Goal: Task Accomplishment & Management: Manage account settings

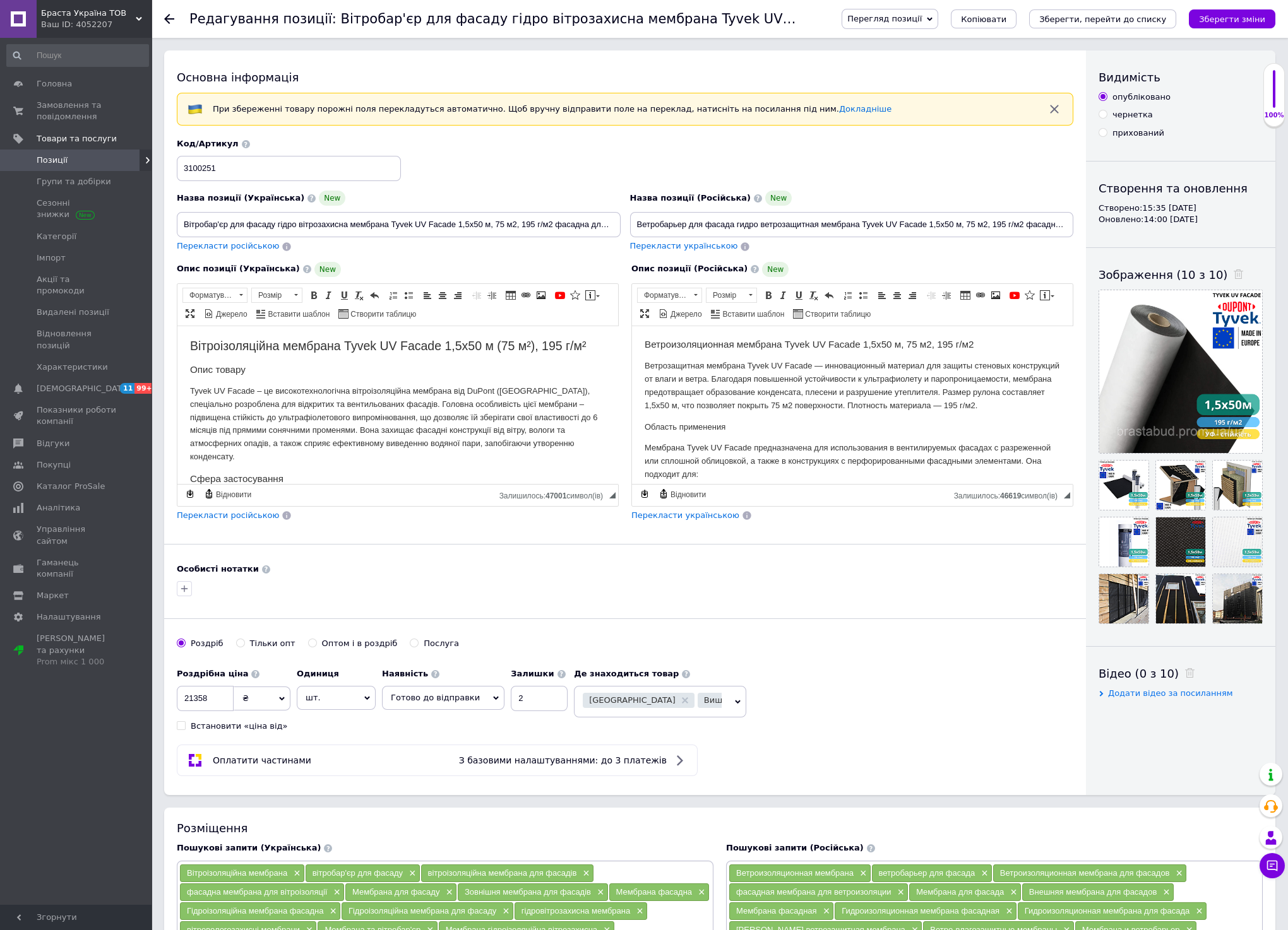
click at [166, 25] on div at bounding box center [176, 19] width 25 height 38
click at [166, 17] on use at bounding box center [169, 19] width 10 height 10
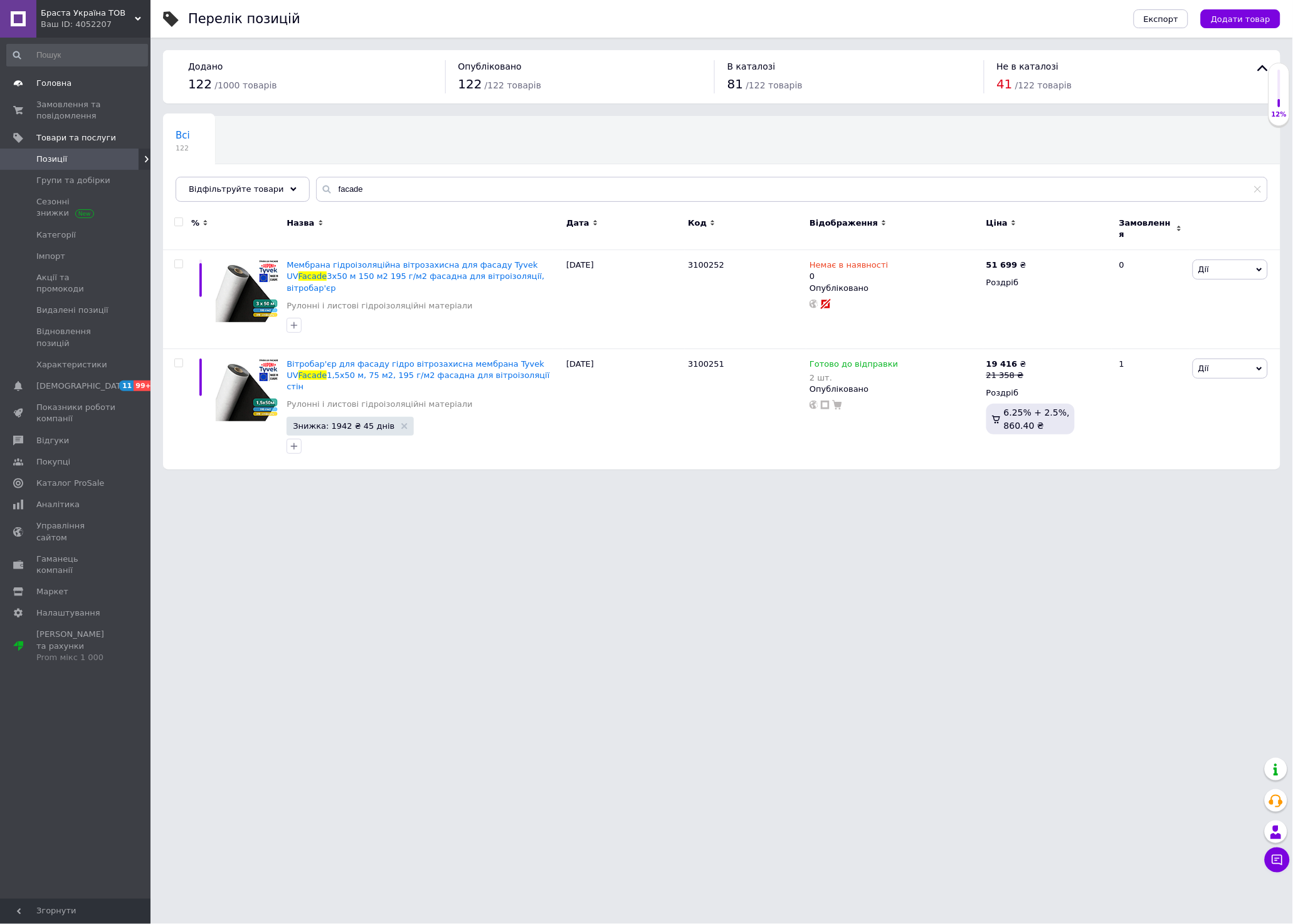
click at [51, 84] on span "Головна" at bounding box center [53, 83] width 35 height 11
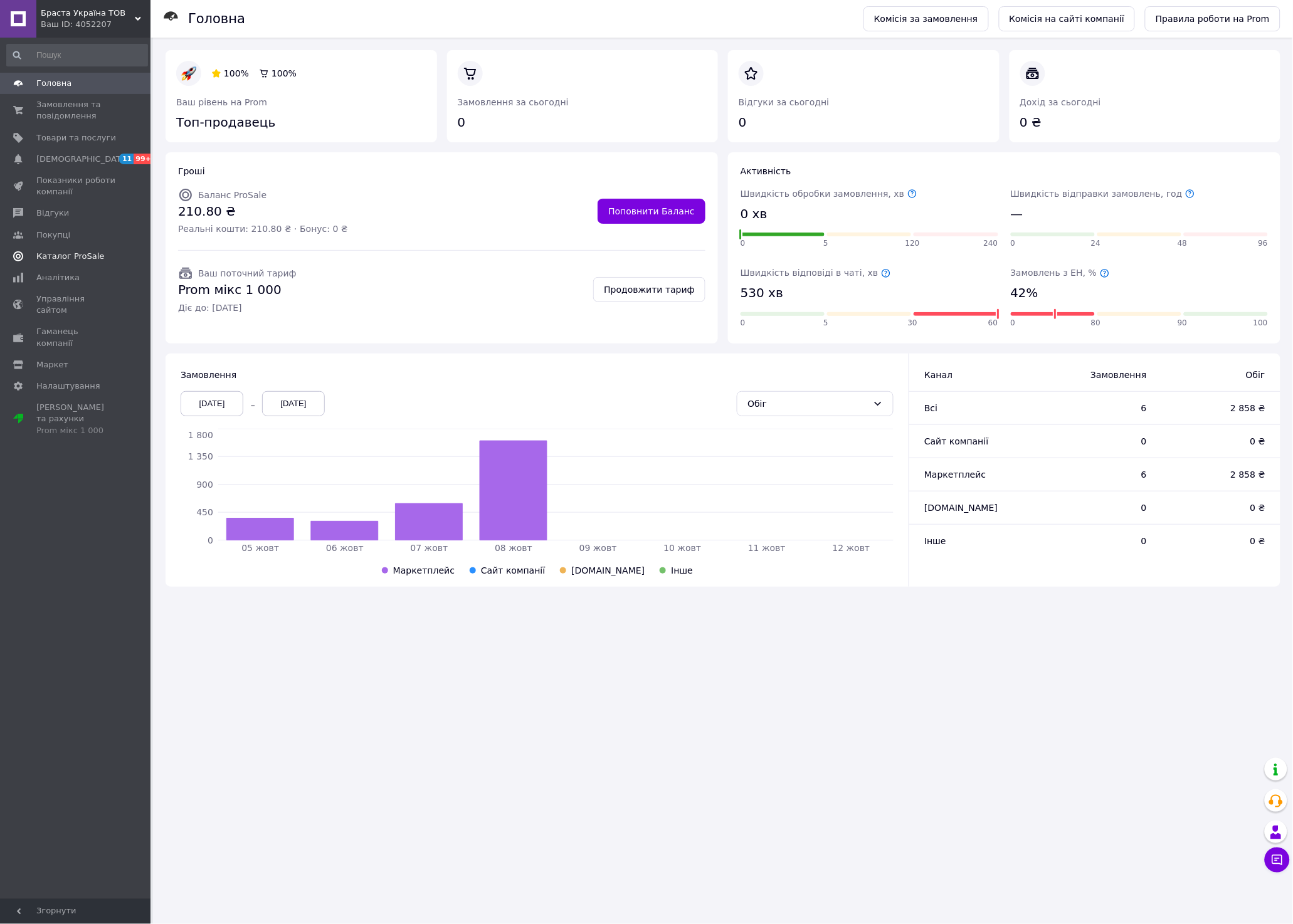
click at [74, 255] on span "Каталог ProSale" at bounding box center [70, 256] width 68 height 11
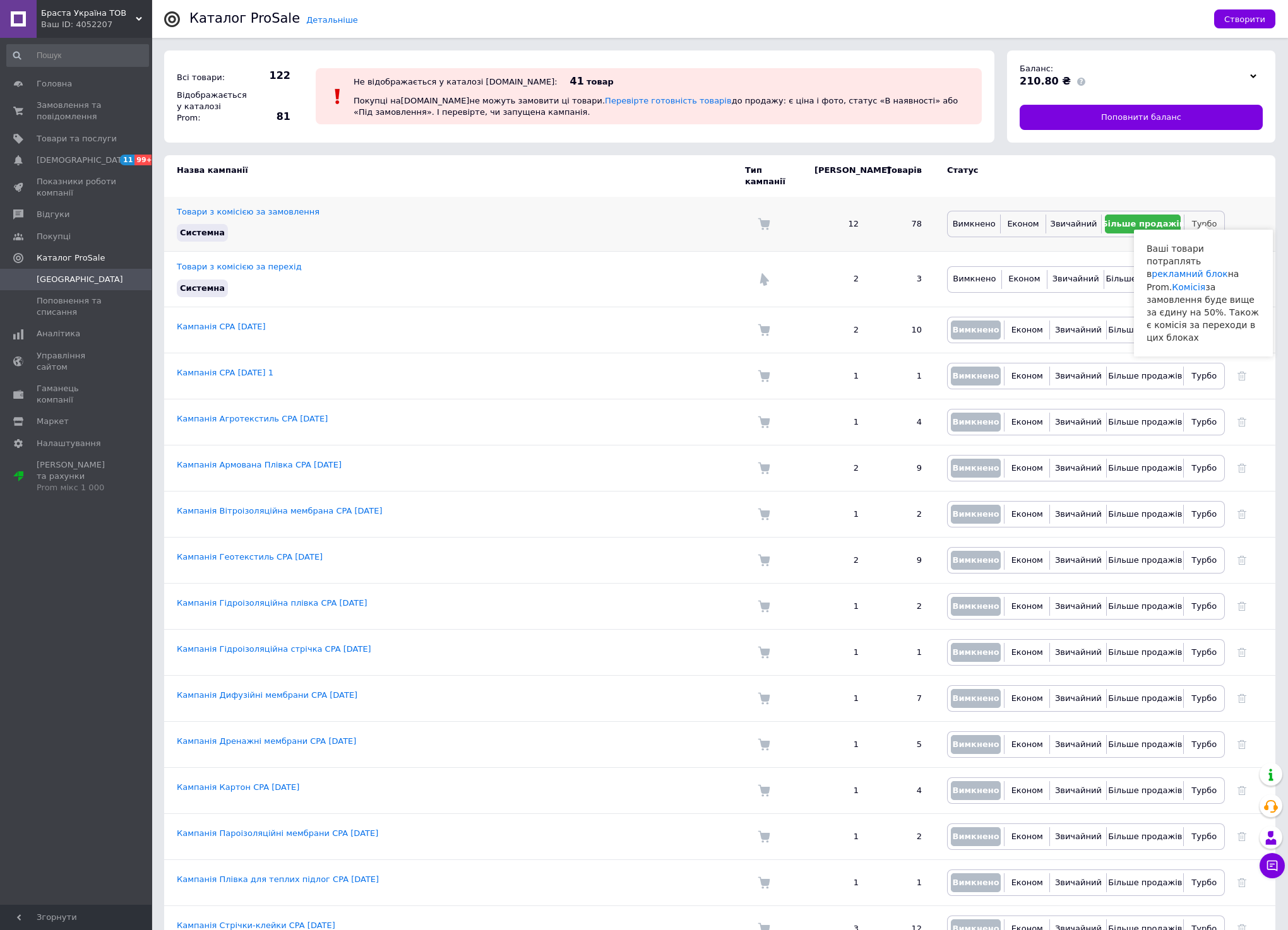
click at [1195, 219] on span "Турбо" at bounding box center [1204, 224] width 25 height 9
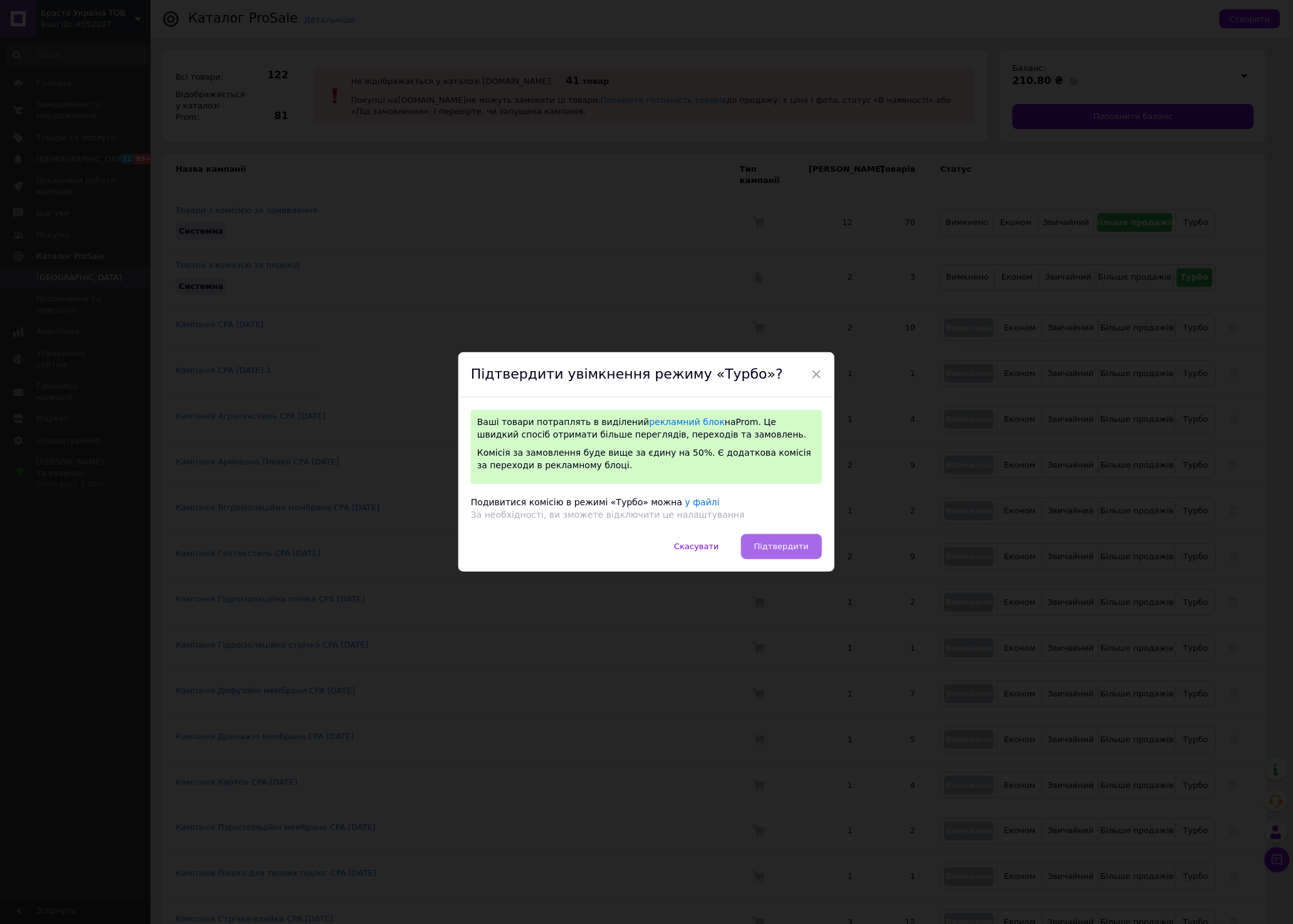
click at [770, 545] on span "Підтвердити" at bounding box center [781, 546] width 54 height 9
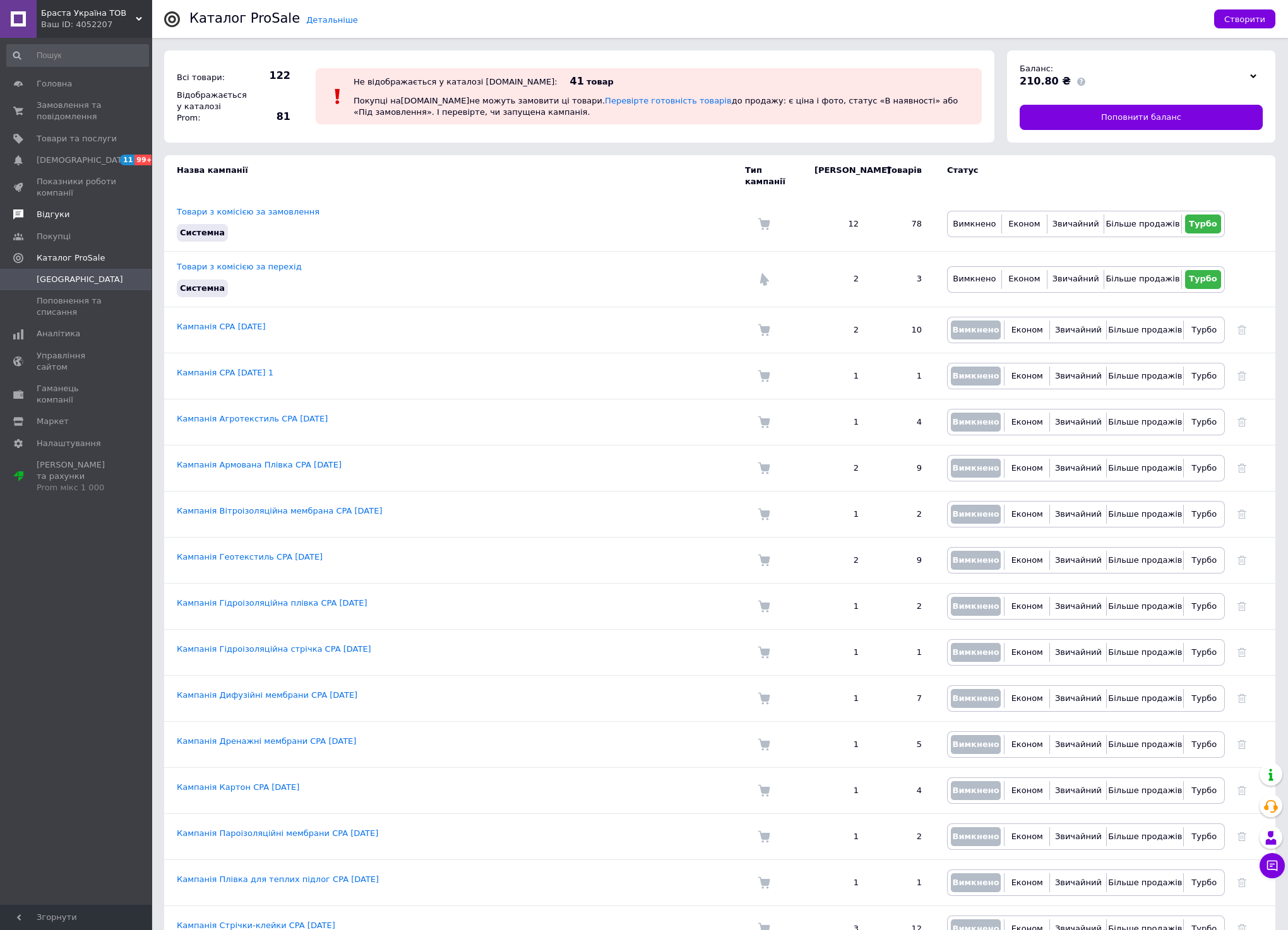
click at [56, 216] on span "Відгуки" at bounding box center [52, 214] width 32 height 11
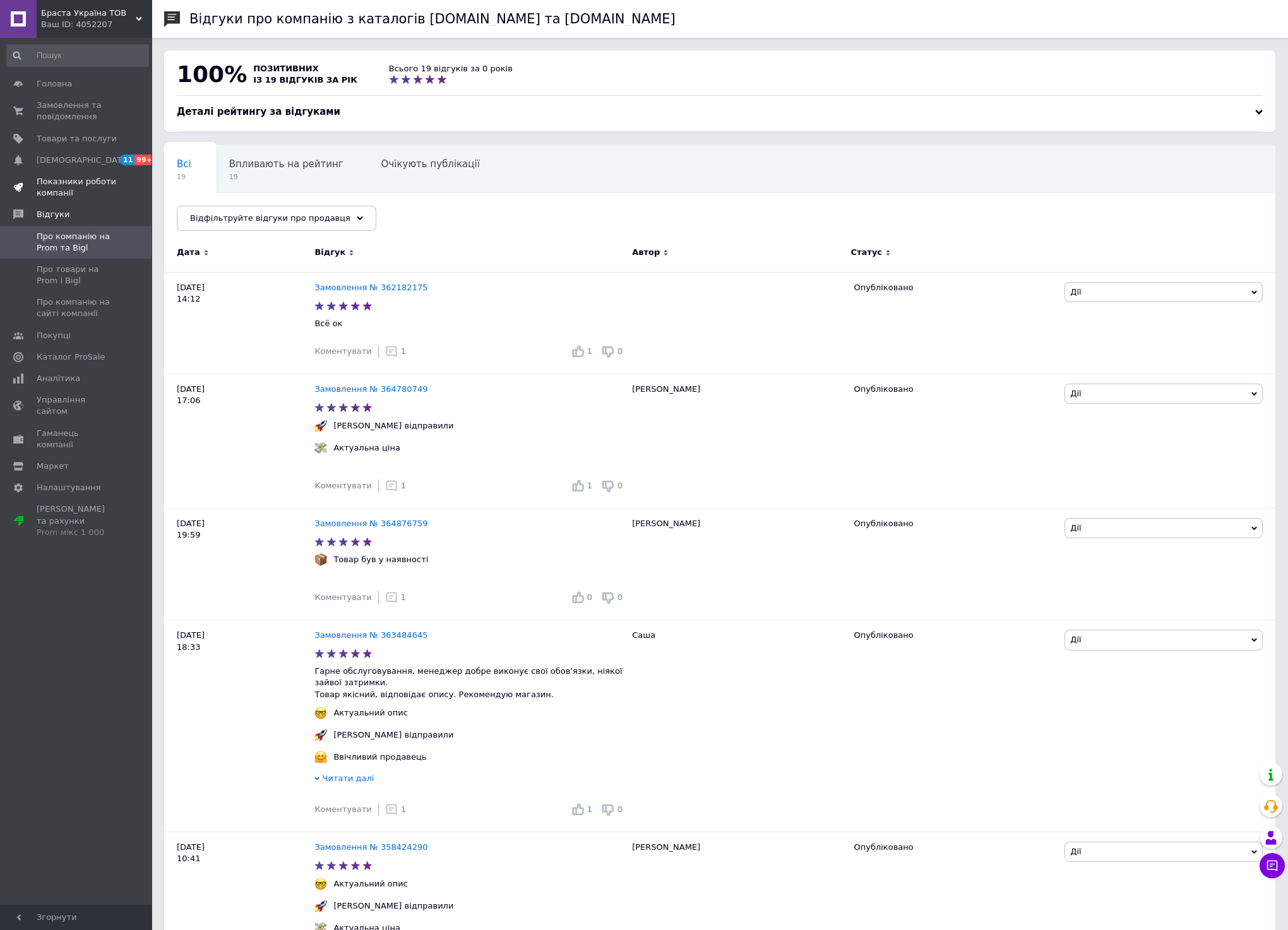
click at [64, 189] on span "Показники роботи компанії" at bounding box center [76, 187] width 80 height 23
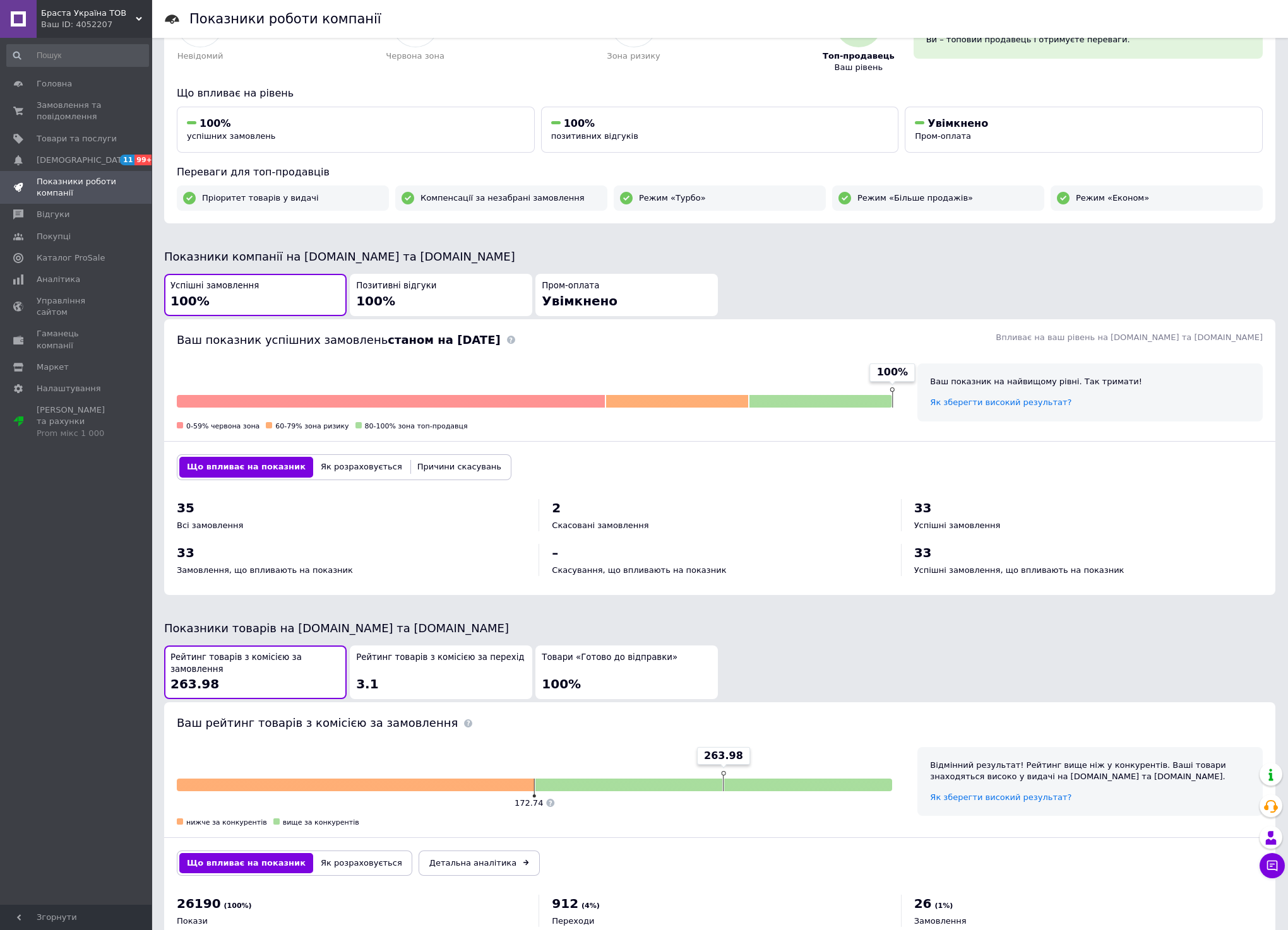
scroll to position [165, 0]
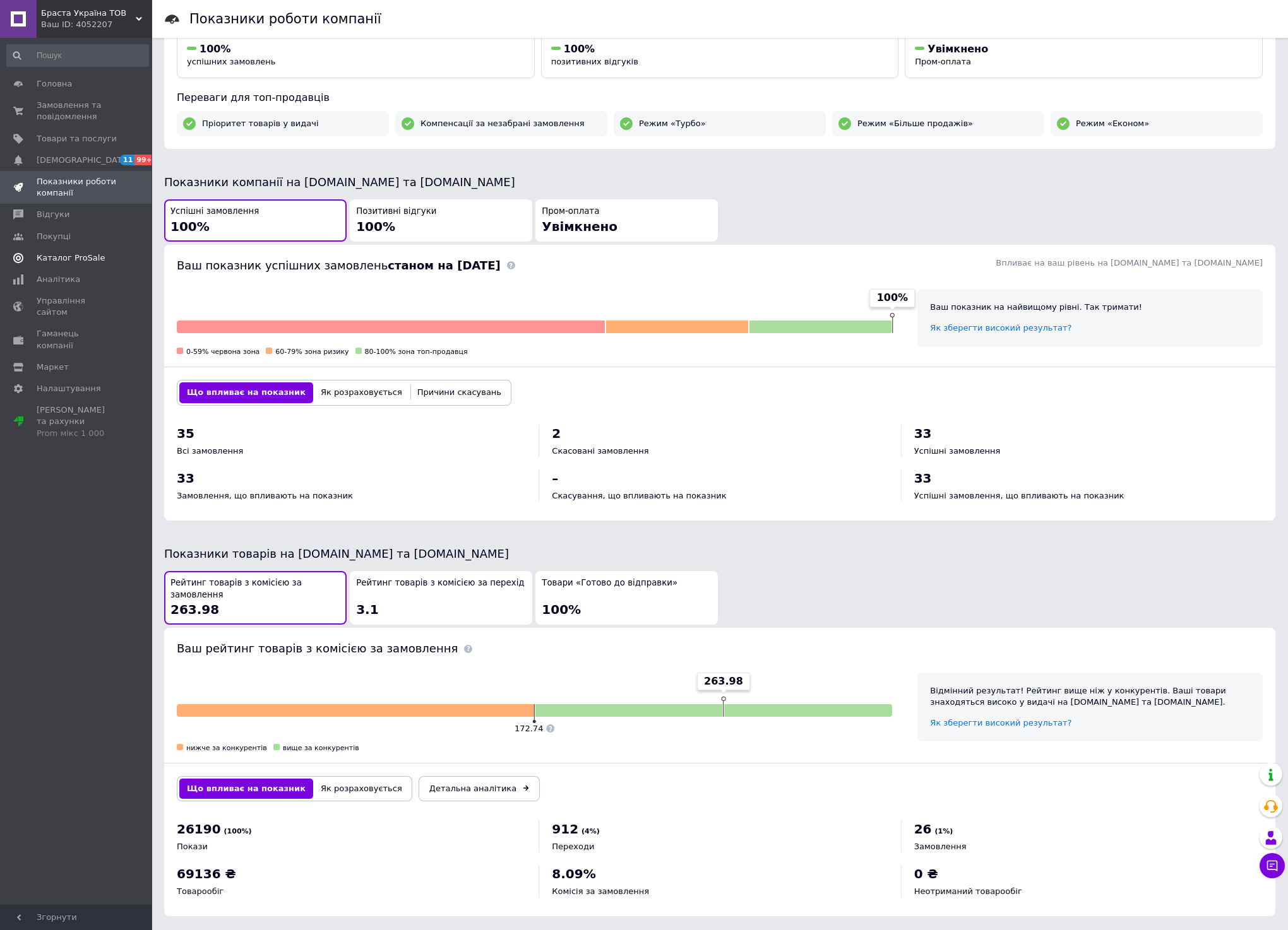
click at [61, 255] on span "Каталог ProSale" at bounding box center [70, 258] width 68 height 11
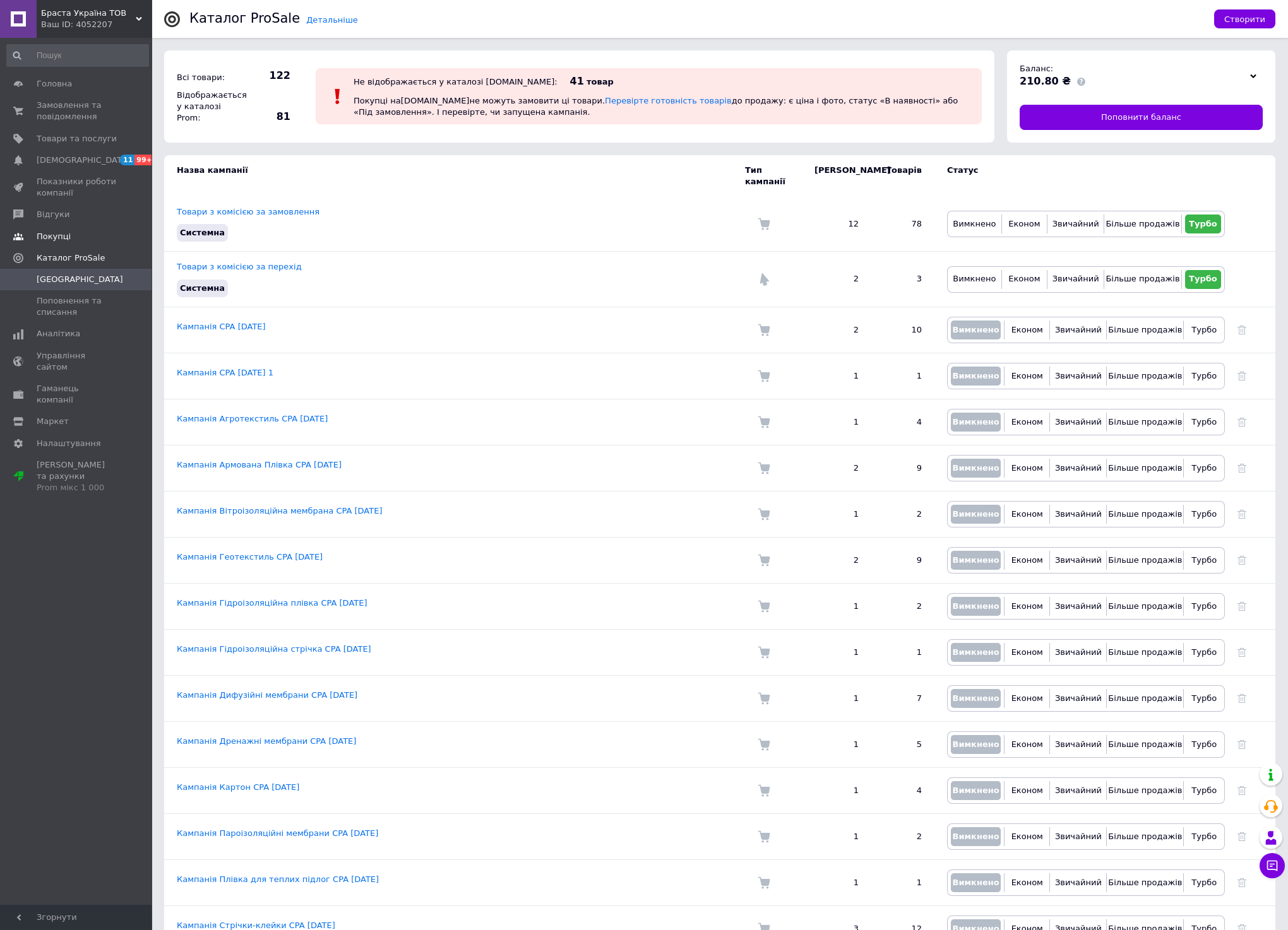
click at [74, 233] on span "Покупці" at bounding box center [76, 236] width 80 height 11
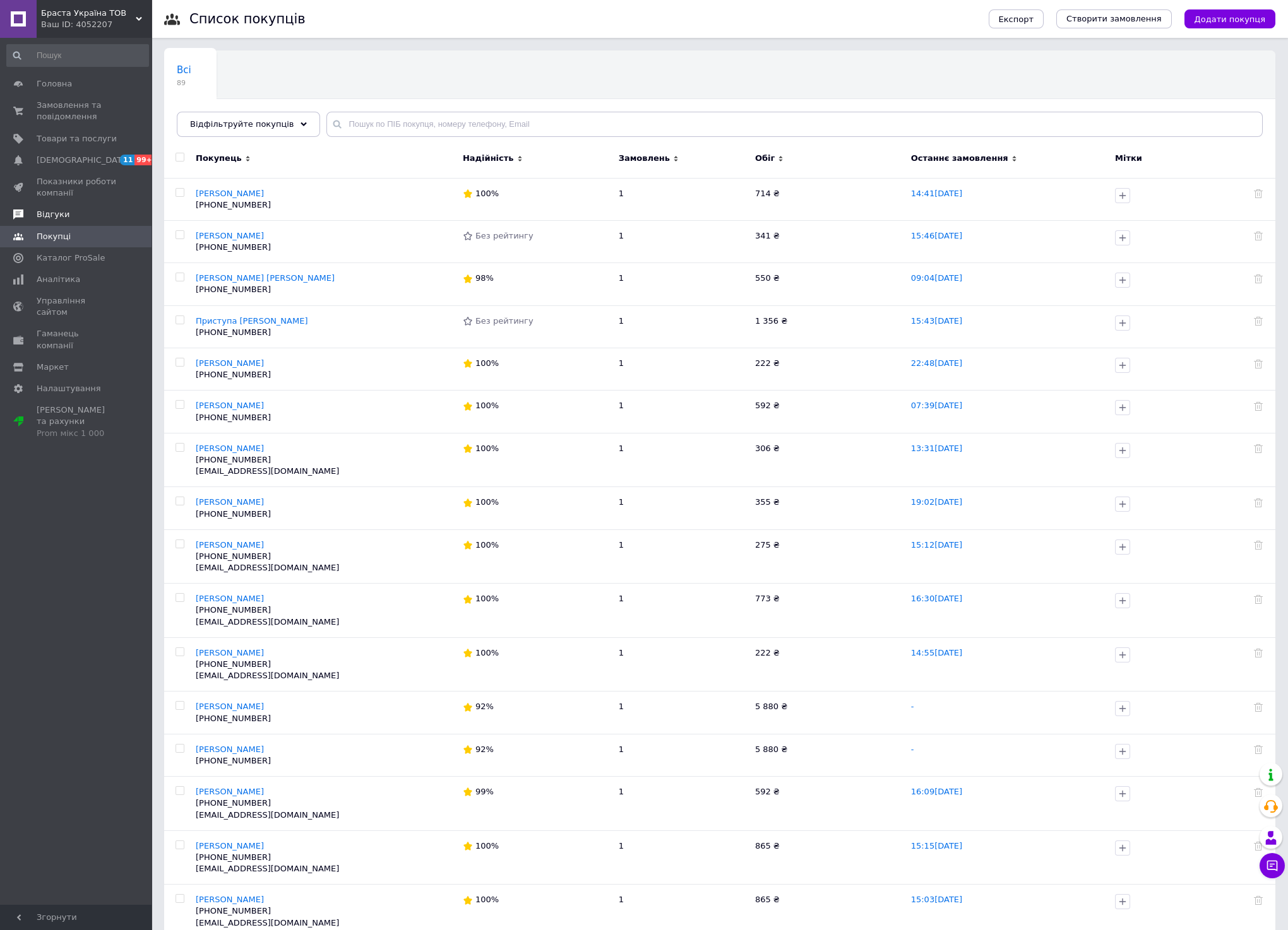
click at [71, 221] on link "Відгуки" at bounding box center [78, 214] width 155 height 21
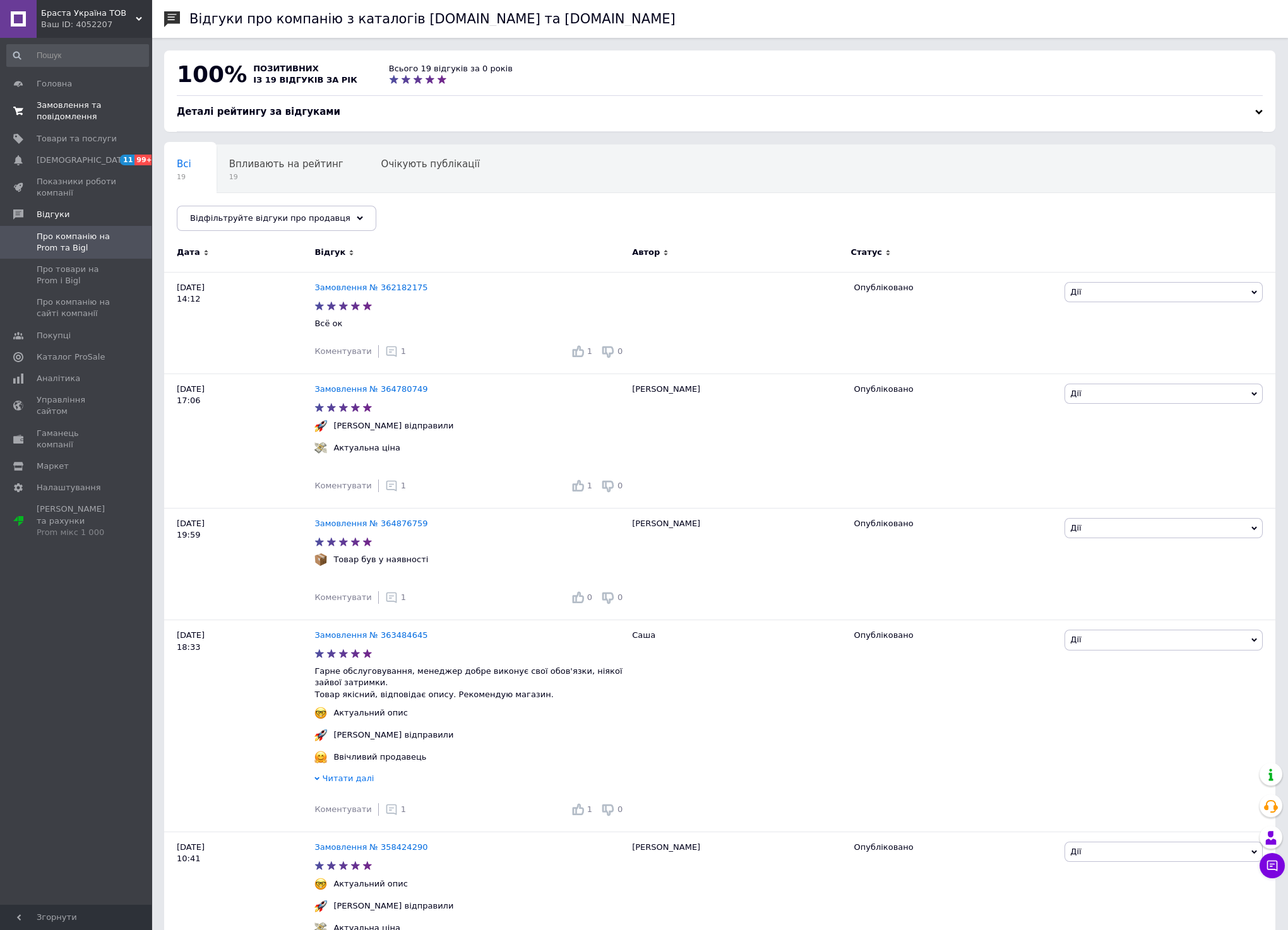
click at [75, 116] on span "Замовлення та повідомлення" at bounding box center [76, 111] width 80 height 23
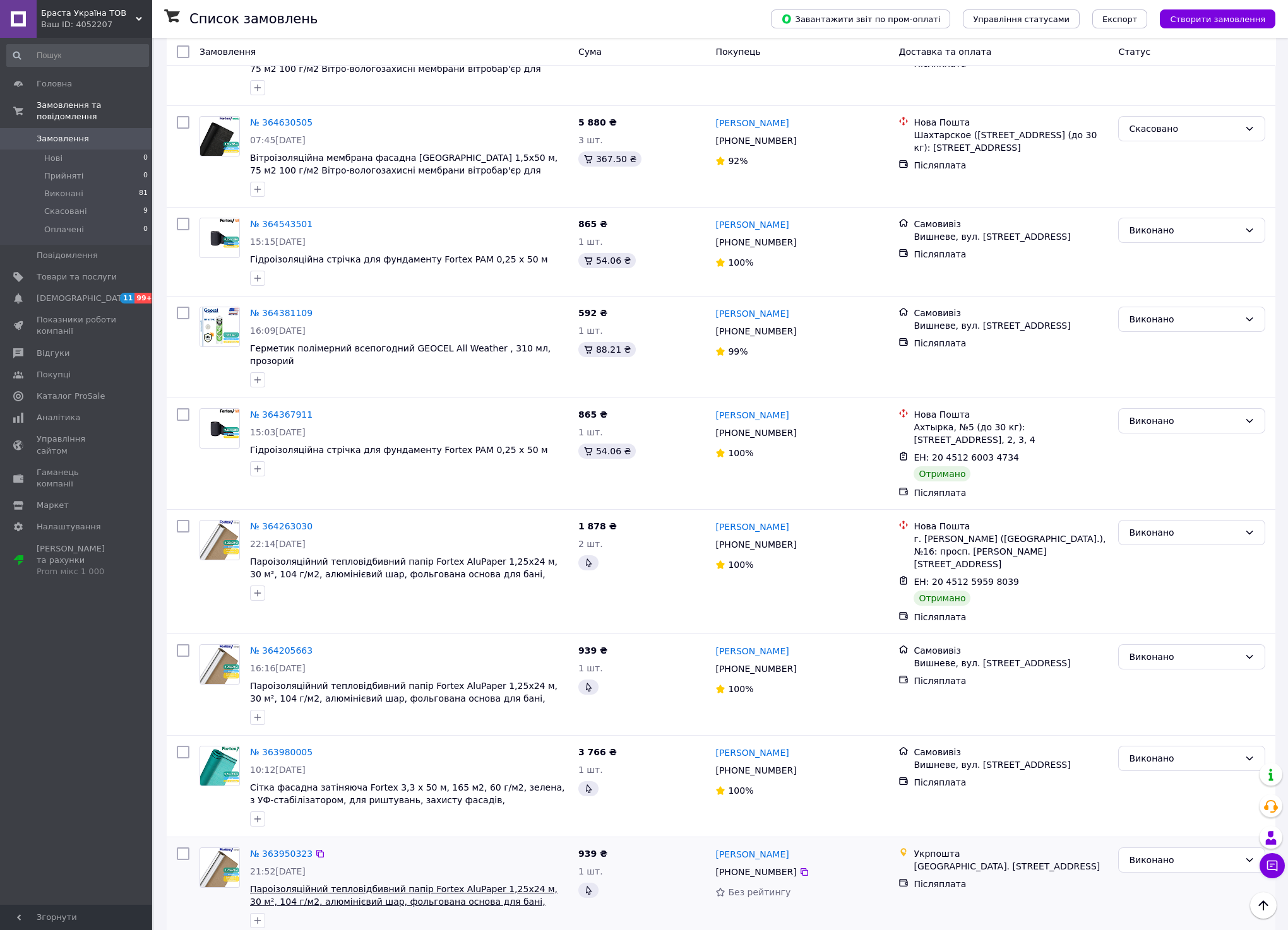
scroll to position [1333, 0]
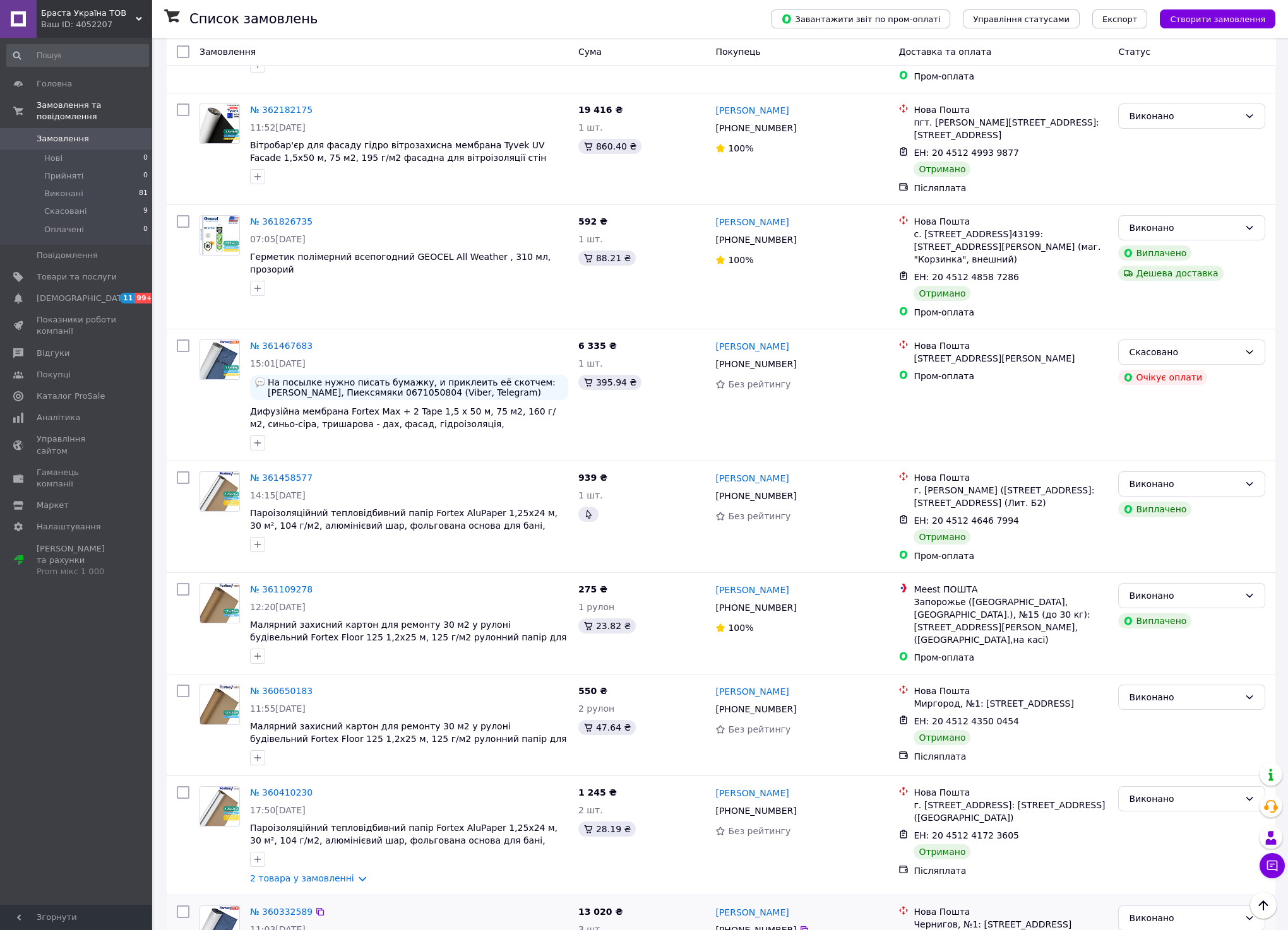
scroll to position [663, 0]
click at [297, 217] on link "№ 361826735" at bounding box center [281, 221] width 63 height 10
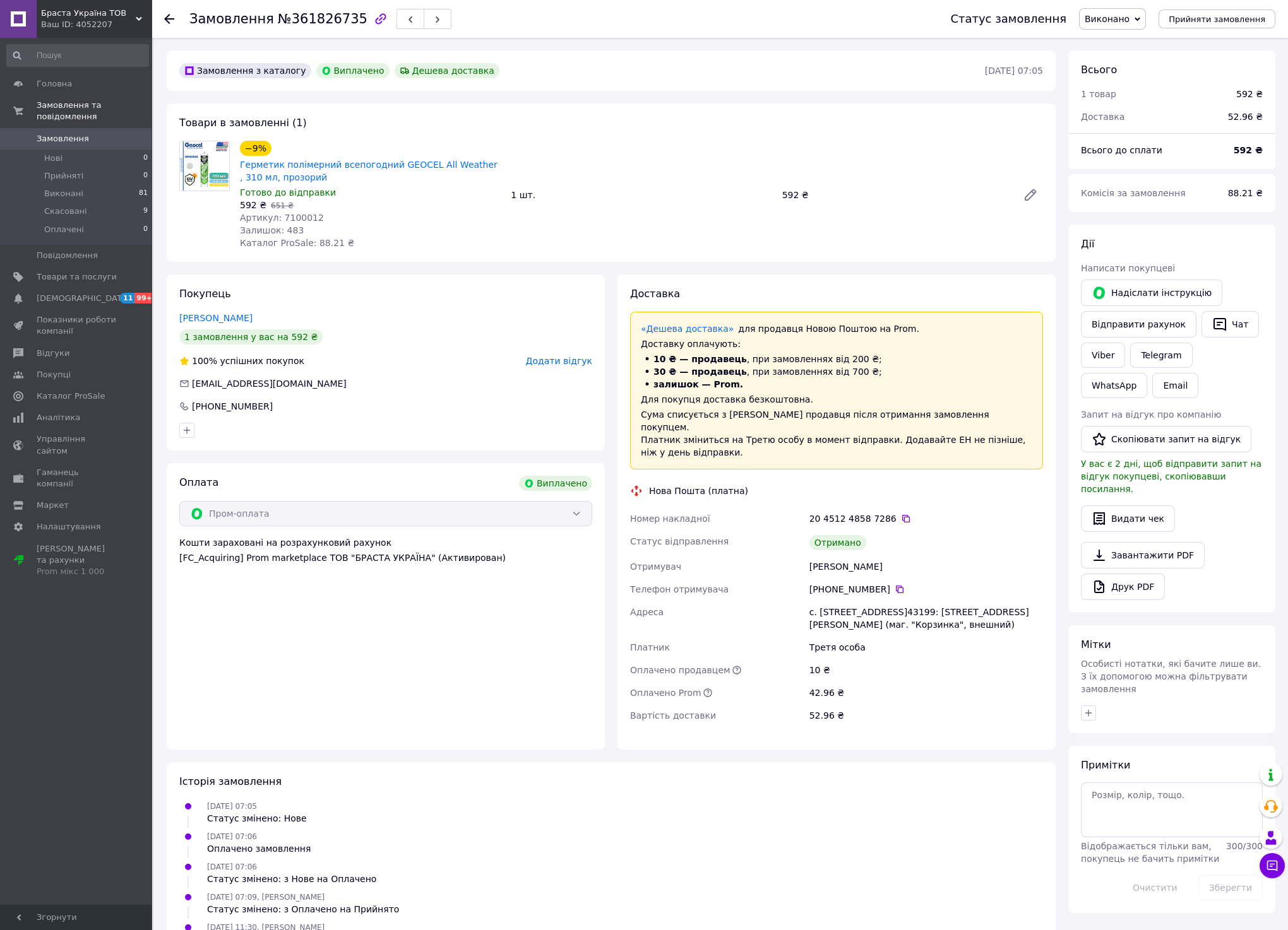
scroll to position [40, 0]
click at [169, 21] on use at bounding box center [169, 19] width 10 height 10
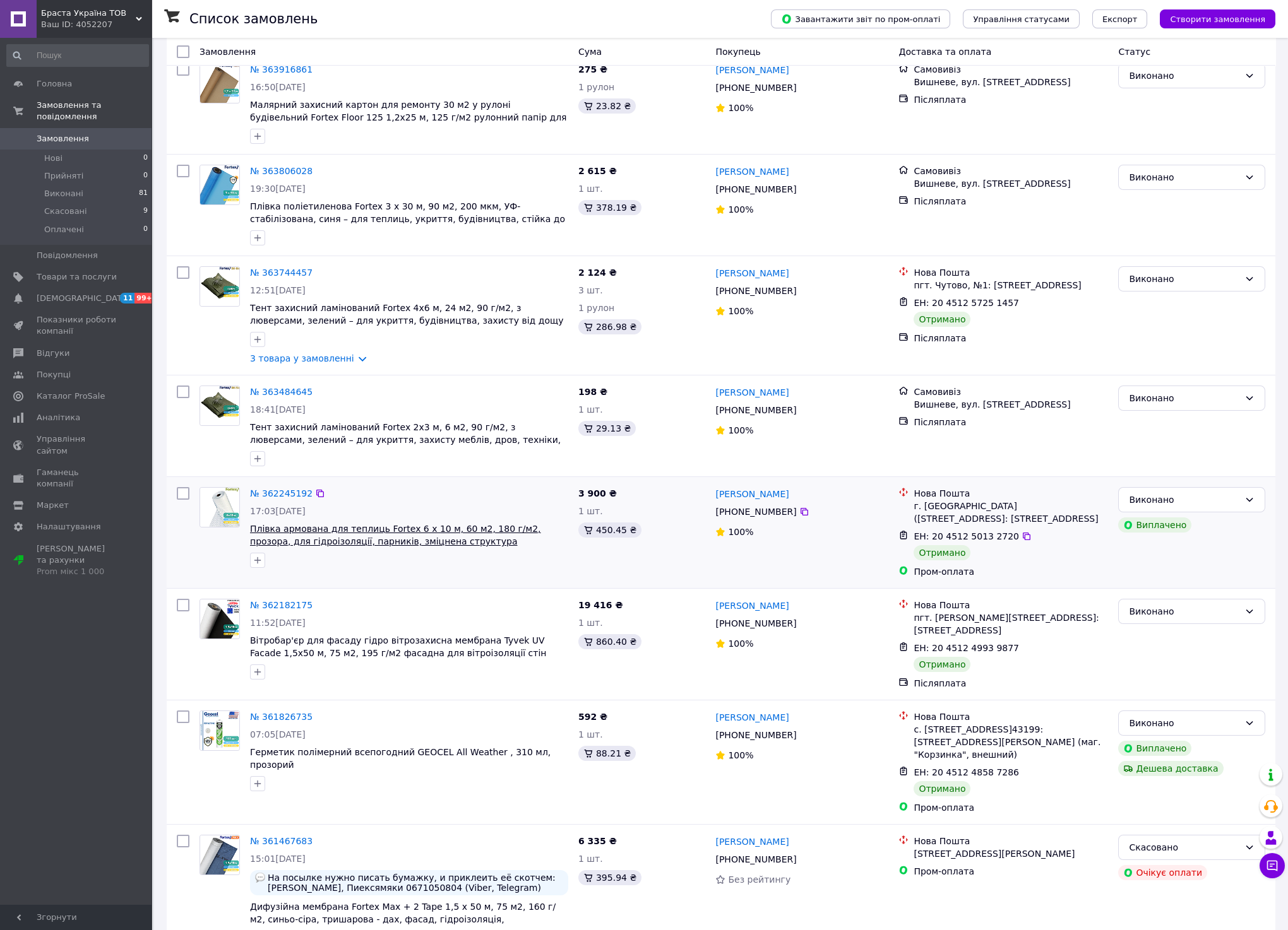
scroll to position [283, 0]
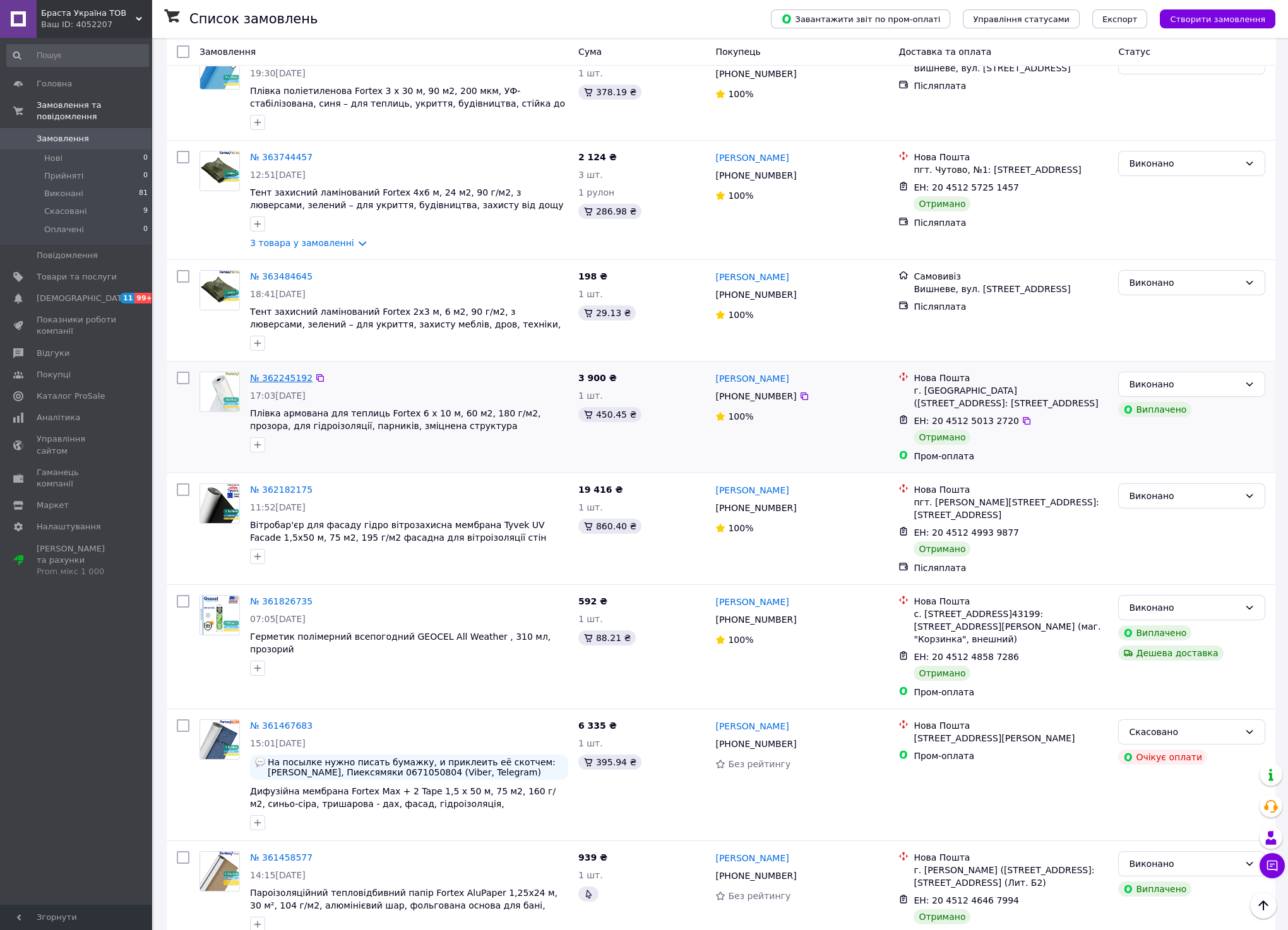
click at [292, 381] on link "№ 362245192" at bounding box center [281, 378] width 63 height 10
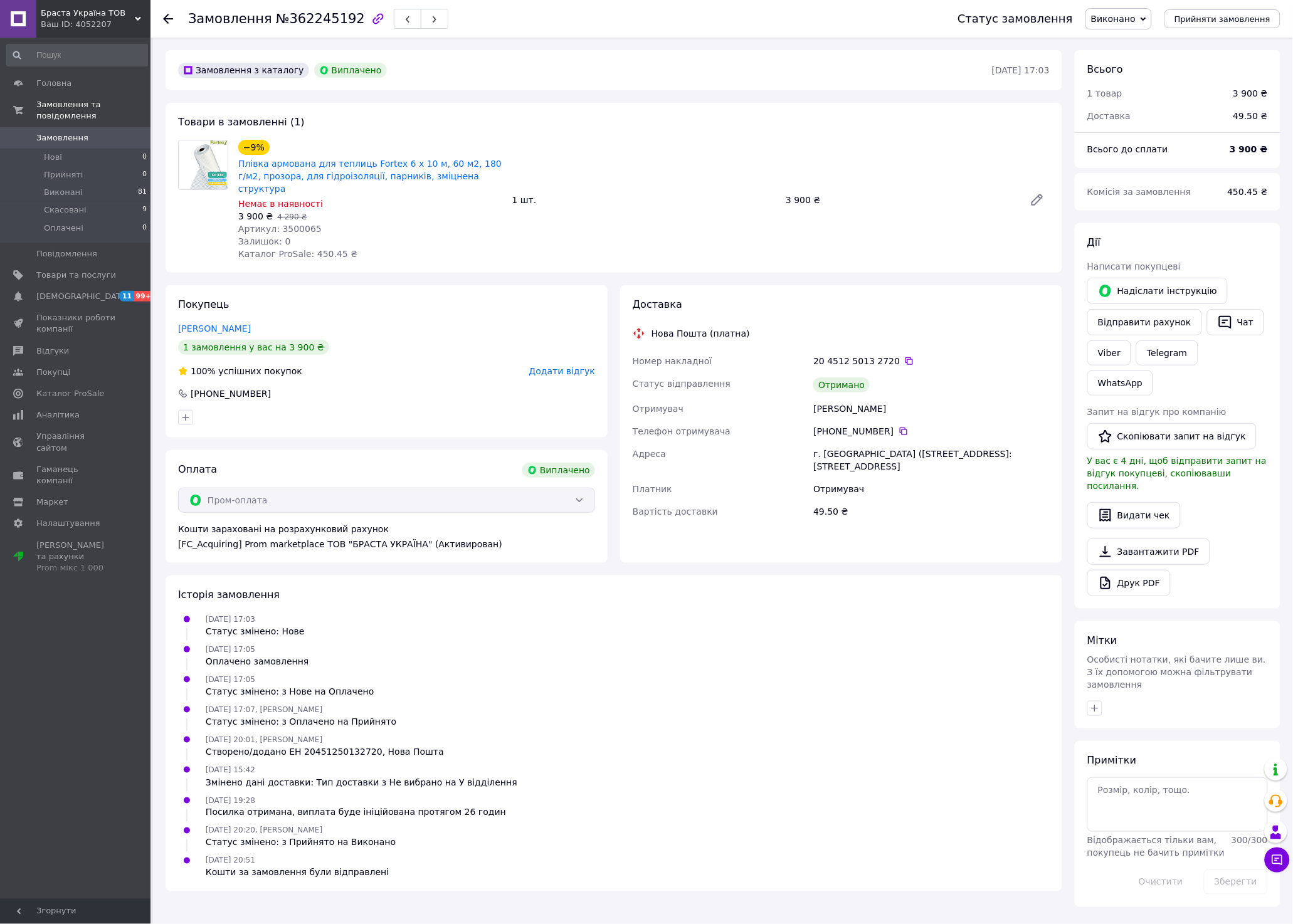
click at [171, 16] on icon at bounding box center [167, 19] width 10 height 10
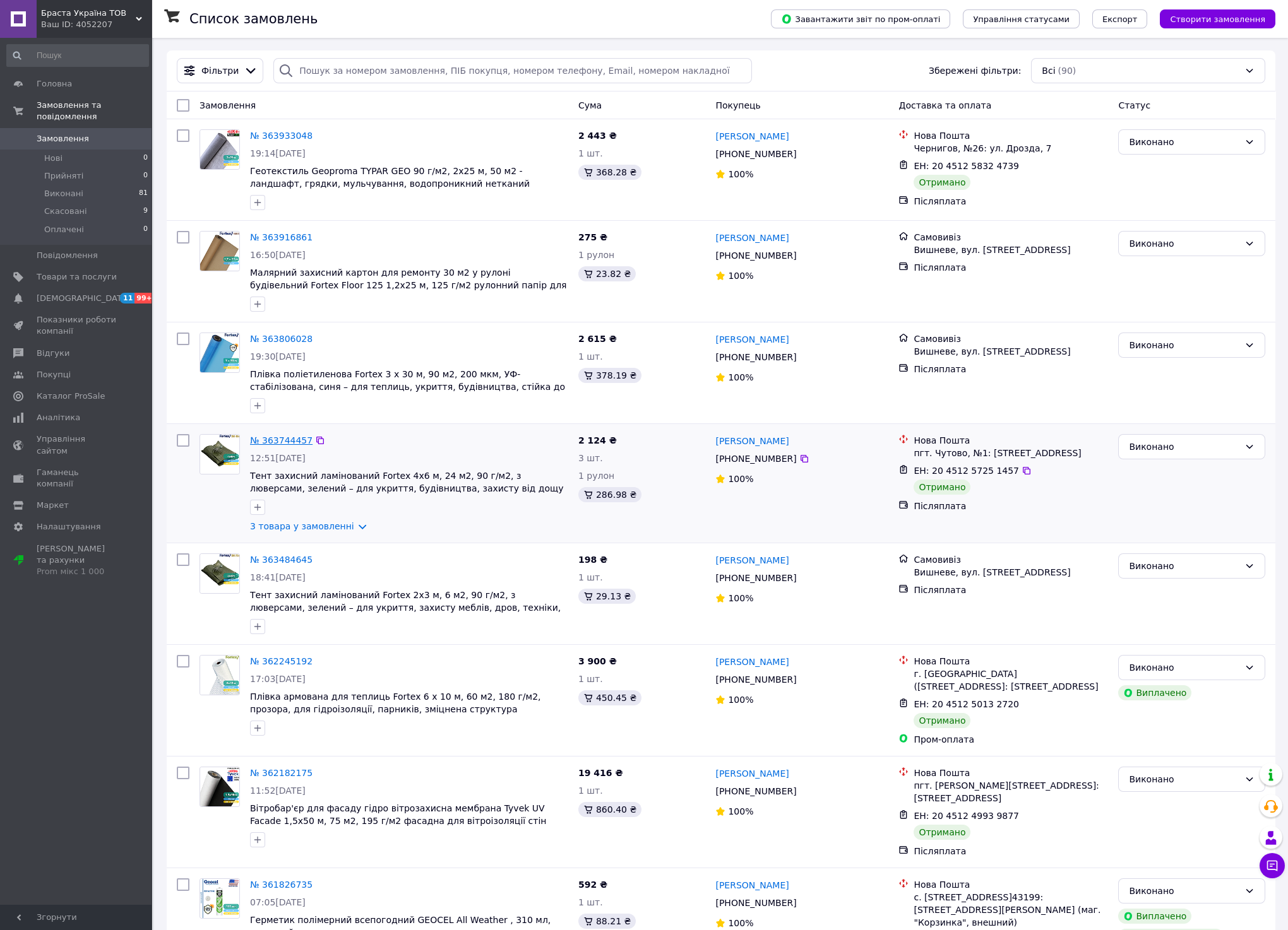
click at [296, 442] on link "№ 363744457" at bounding box center [281, 440] width 63 height 10
click at [272, 132] on link "№ 363933048" at bounding box center [281, 135] width 63 height 10
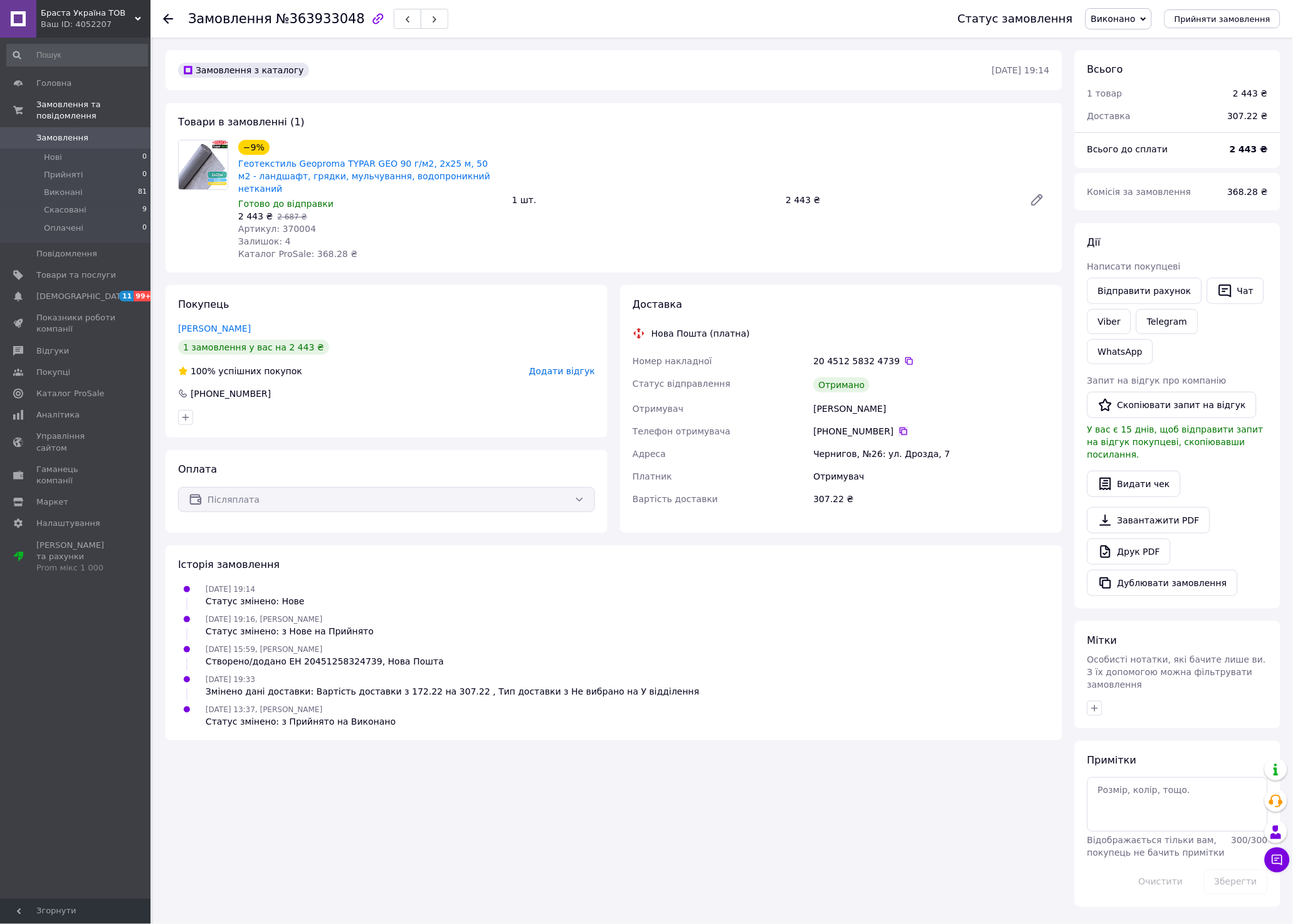
click at [898, 427] on icon at bounding box center [903, 431] width 10 height 10
click at [167, 20] on use at bounding box center [167, 19] width 10 height 10
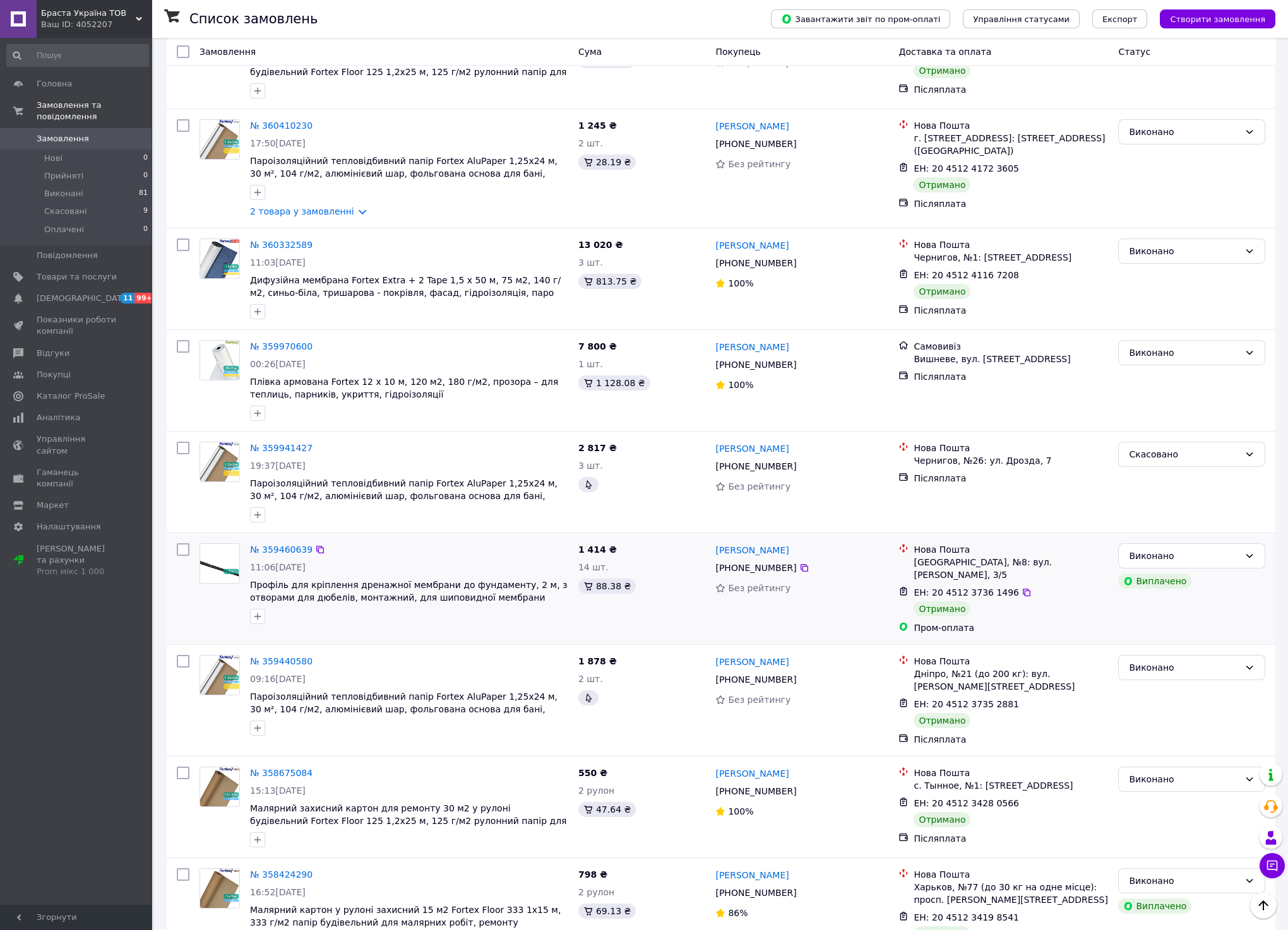
scroll to position [1411, 0]
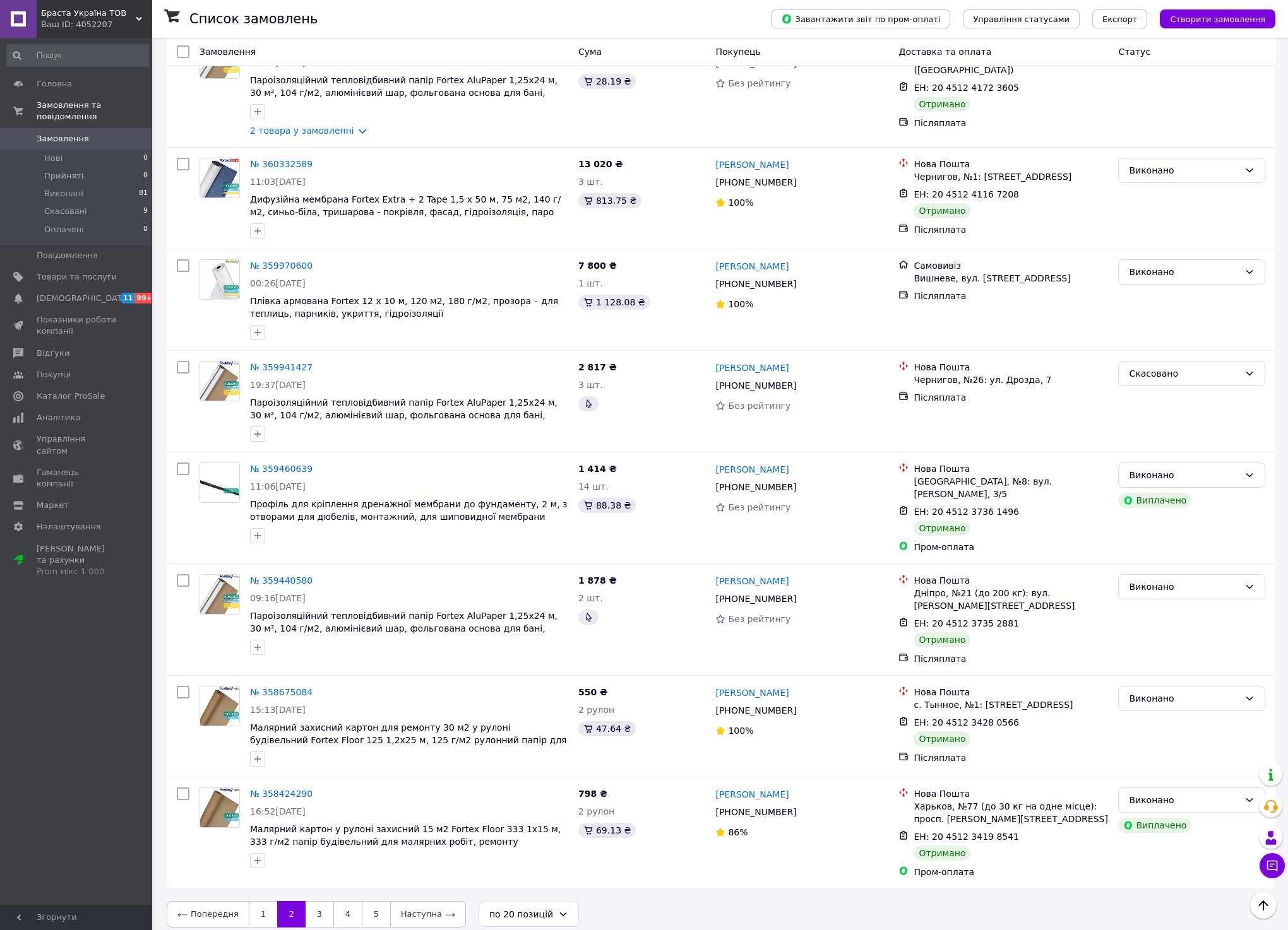
click at [258, 912] on link "1" at bounding box center [263, 914] width 28 height 27
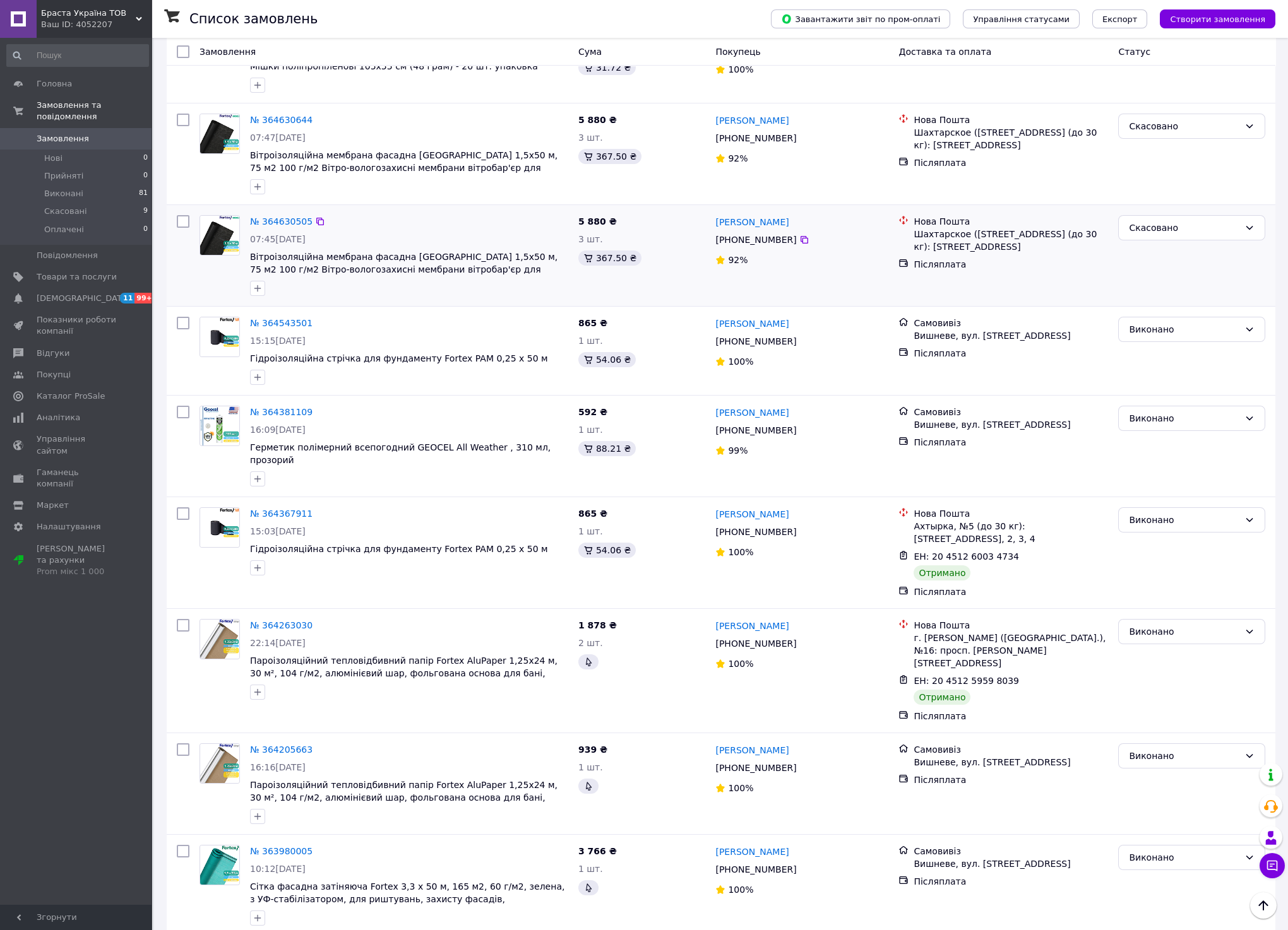
scroll to position [1333, 0]
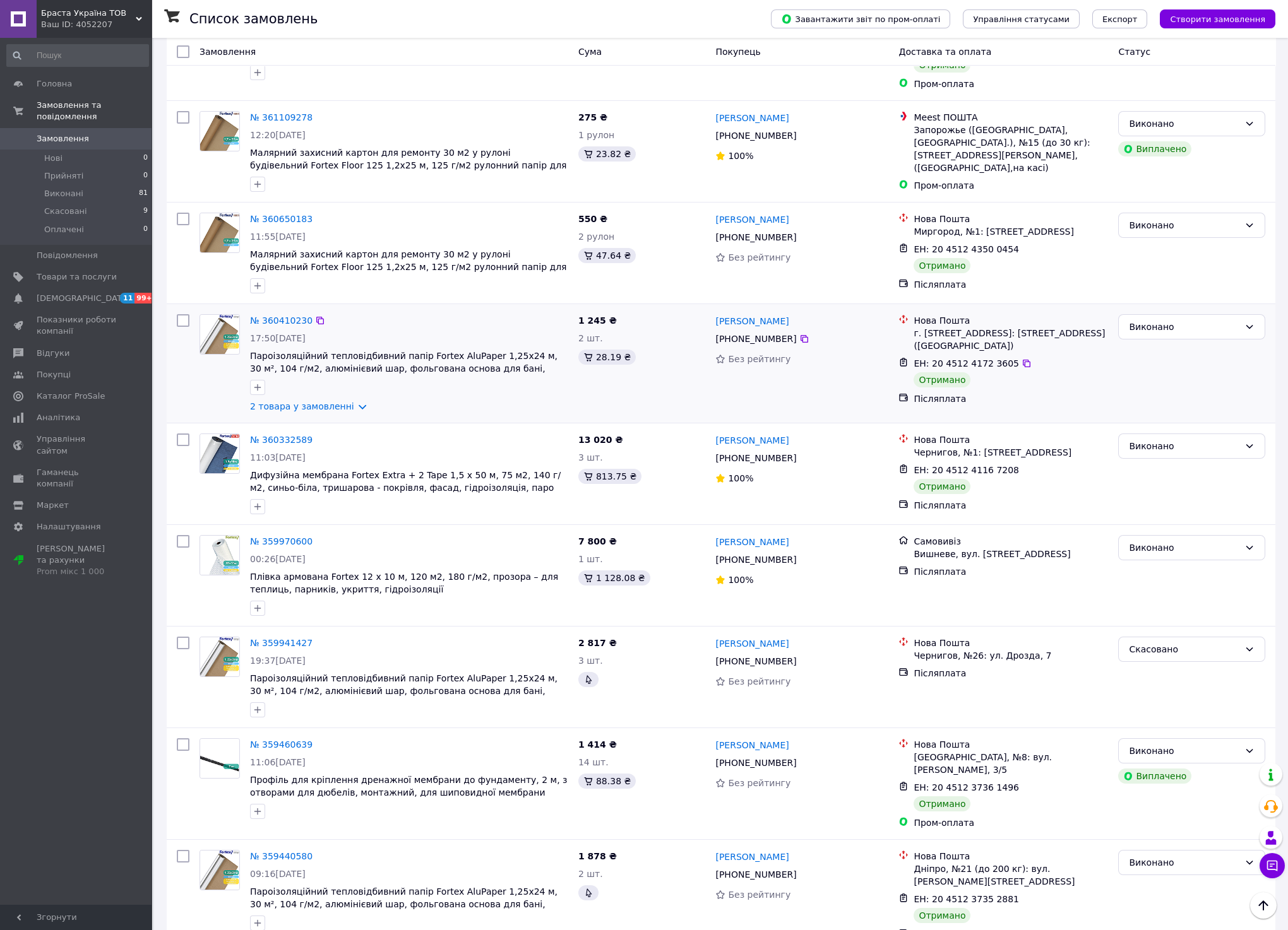
scroll to position [1411, 0]
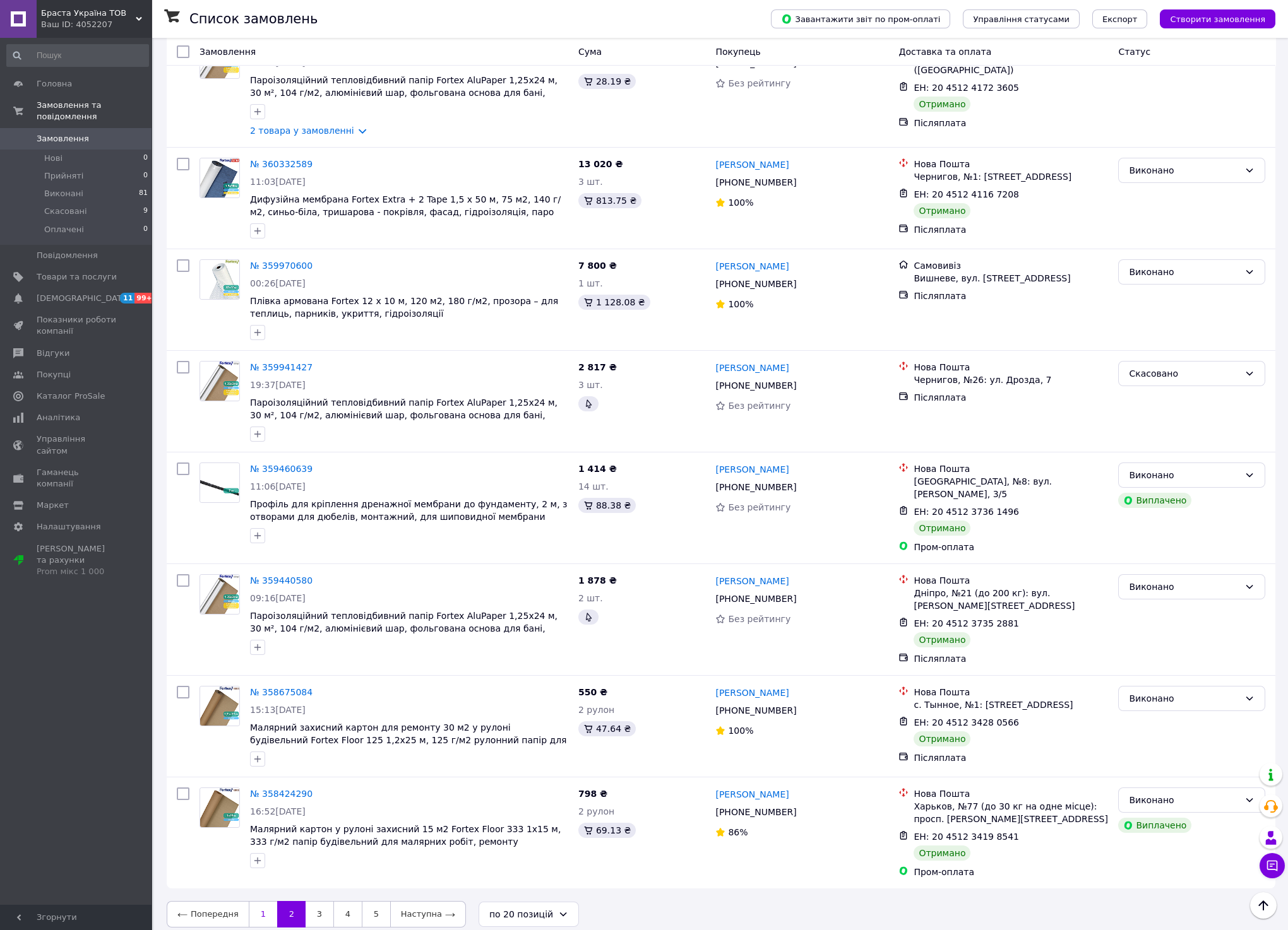
click at [263, 904] on link "1" at bounding box center [263, 914] width 28 height 27
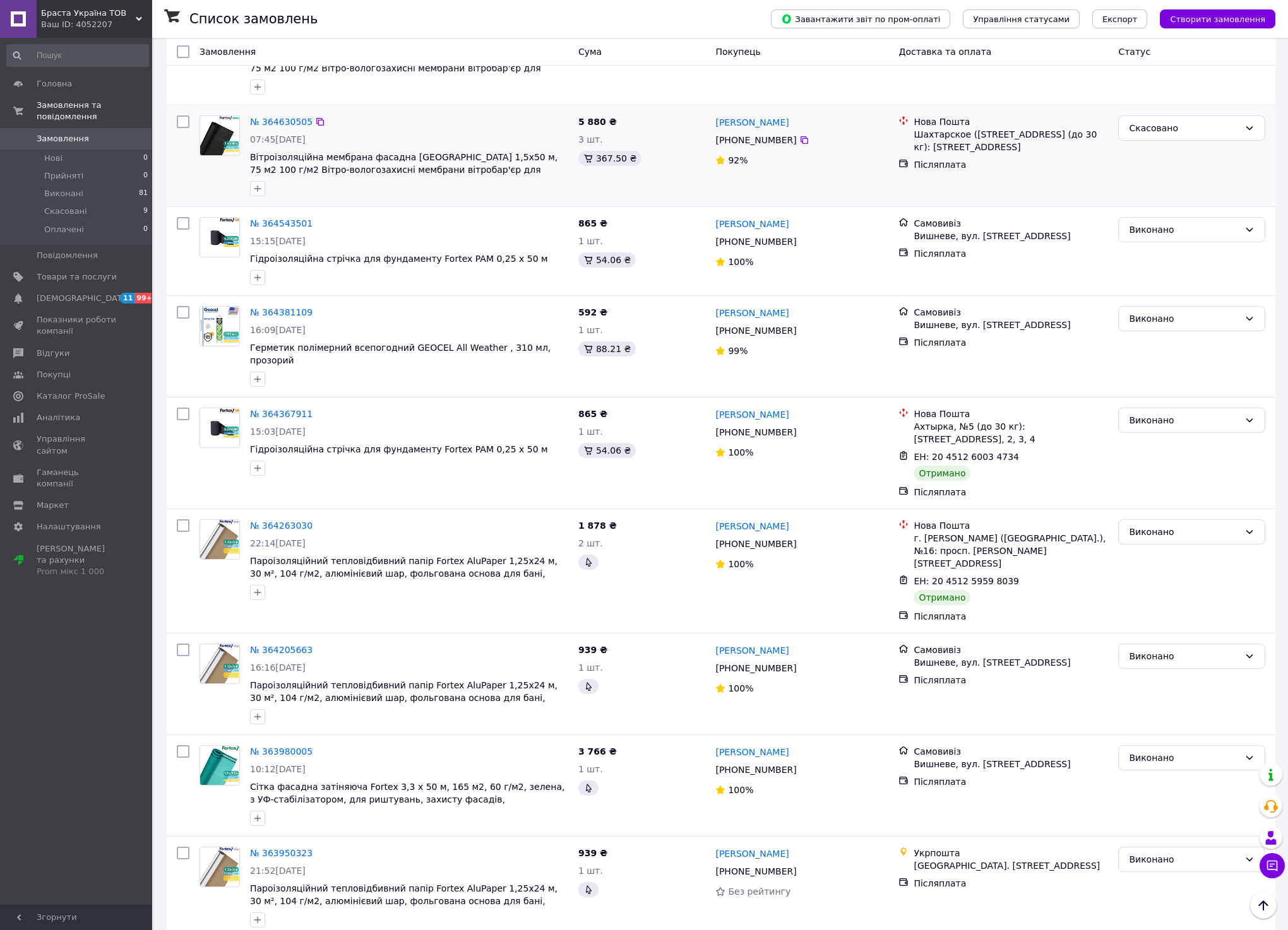
scroll to position [1333, 0]
click at [297, 847] on link "№ 363950323" at bounding box center [281, 852] width 63 height 10
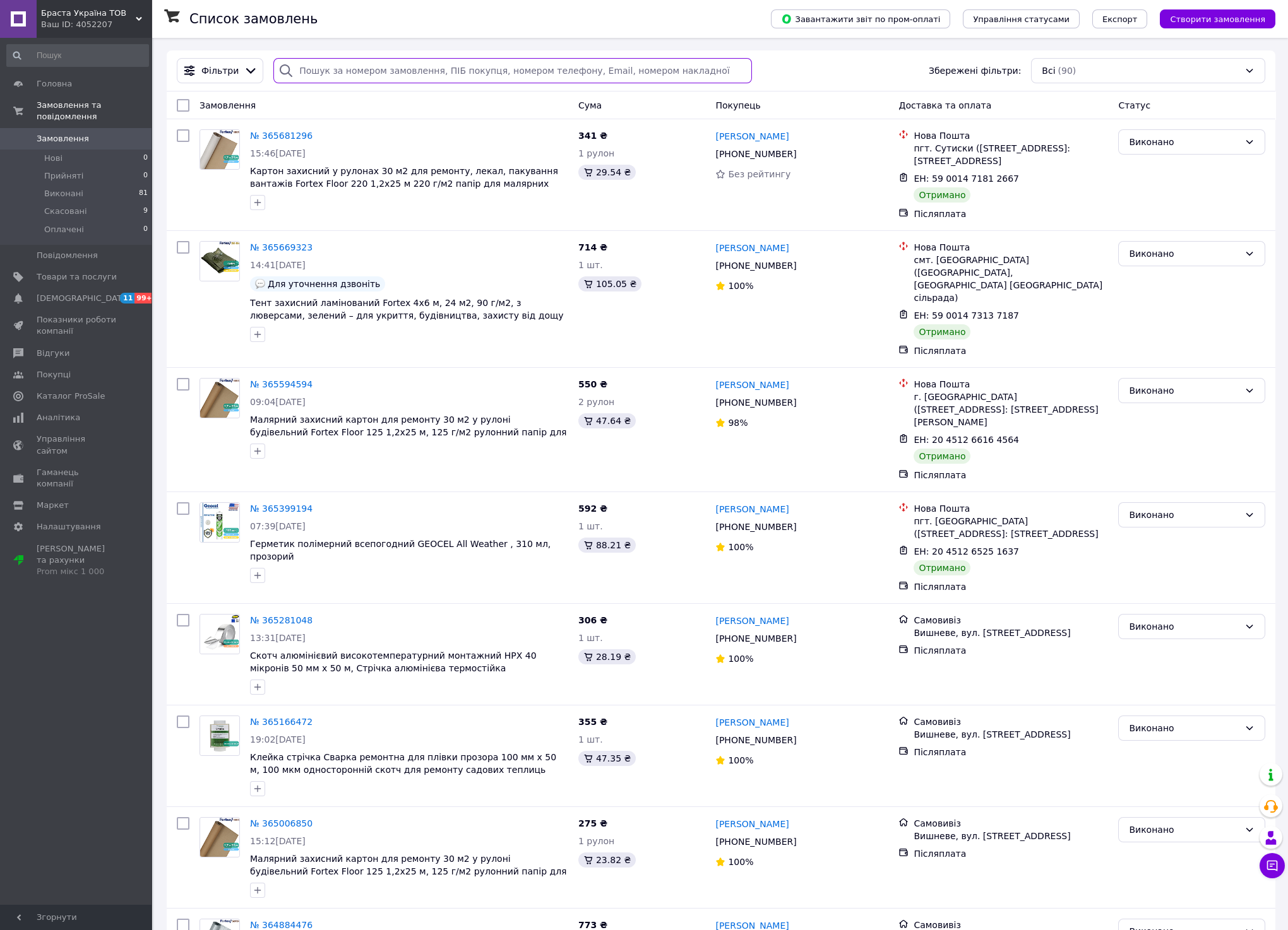
click at [345, 76] on input "search" at bounding box center [512, 70] width 478 height 25
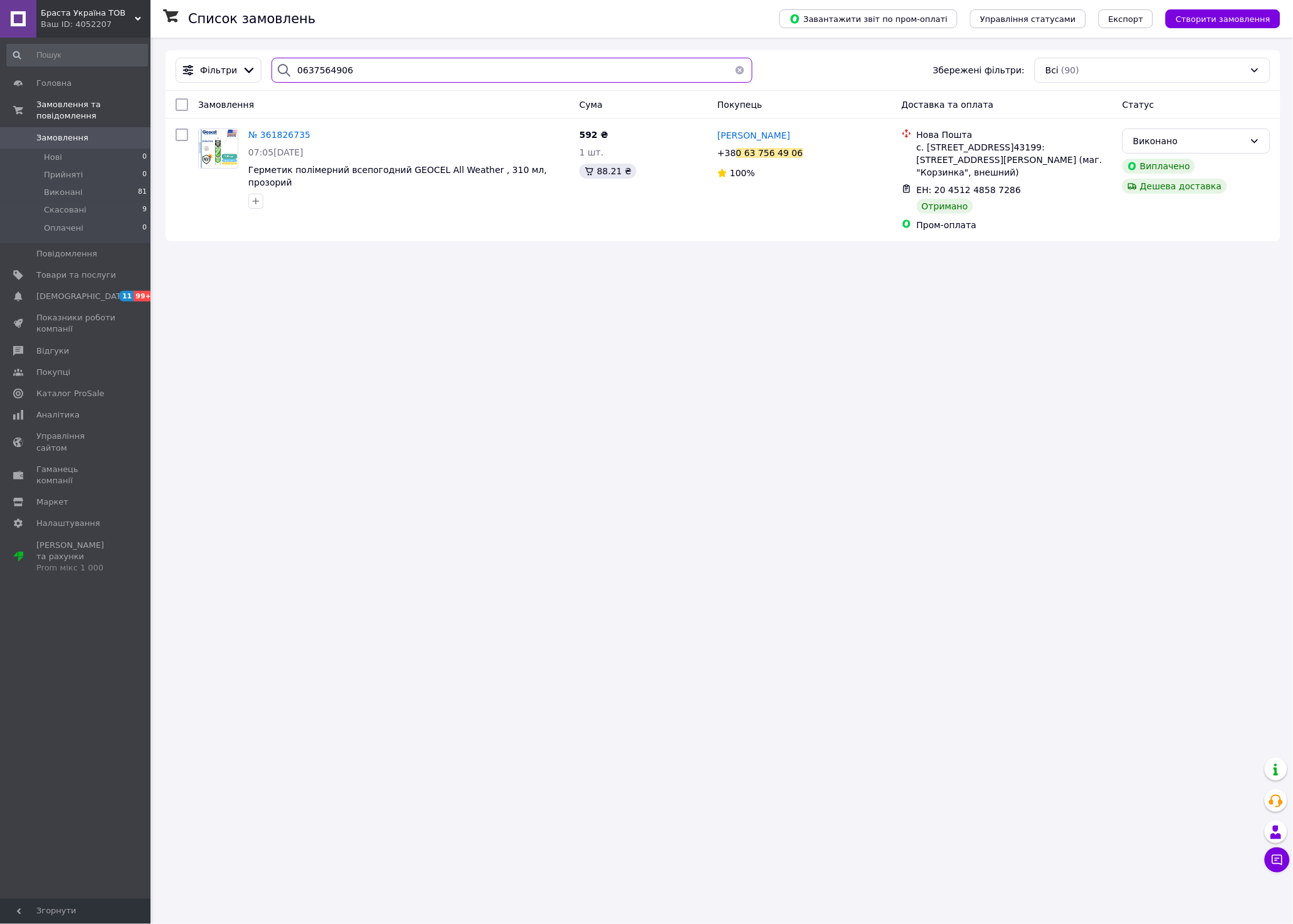
type input "0637564906"
click at [806, 158] on icon at bounding box center [810, 152] width 10 height 10
drag, startPoint x: 1041, startPoint y: 175, endPoint x: 915, endPoint y: 141, distance: 130.5
click at [915, 141] on div "Нова Пошта с. [STREET_ADDRESS]43199: [STREET_ADDRESS][PERSON_NAME] (маг. "Корзи…" at bounding box center [1014, 154] width 200 height 50
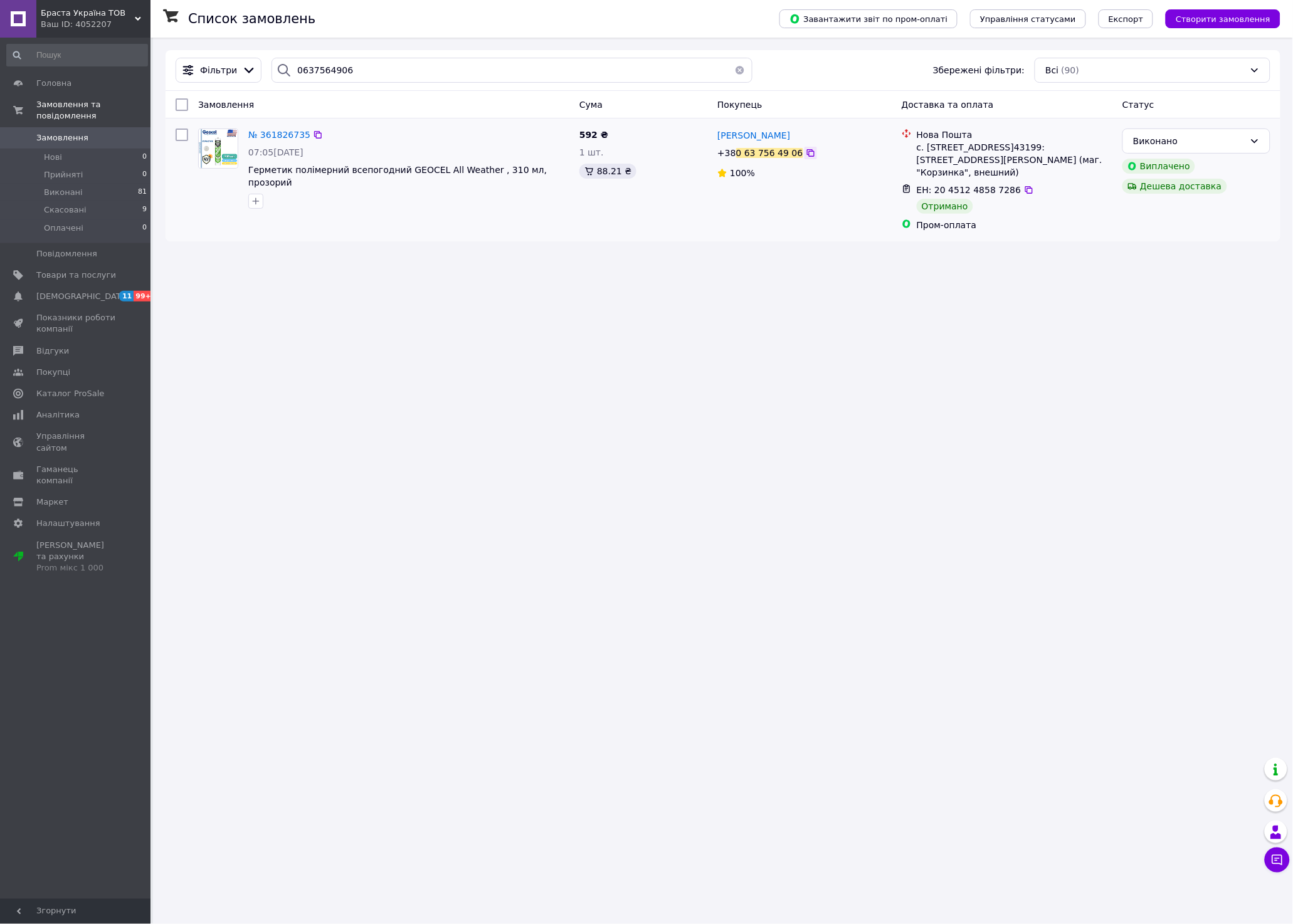
click at [806, 150] on icon at bounding box center [810, 152] width 10 height 10
drag, startPoint x: 243, startPoint y: 172, endPoint x: 472, endPoint y: 174, distance: 229.0
click at [472, 174] on div "№ 361826735 07:05[DATE] Герметик полімерний всепогодний GEOCEL All Weather , 31…" at bounding box center [409, 168] width 331 height 90
copy span "Герметик полімерний всепогодний GEOCEL All Weather"
click at [260, 134] on span "№ 361826735" at bounding box center [279, 134] width 62 height 10
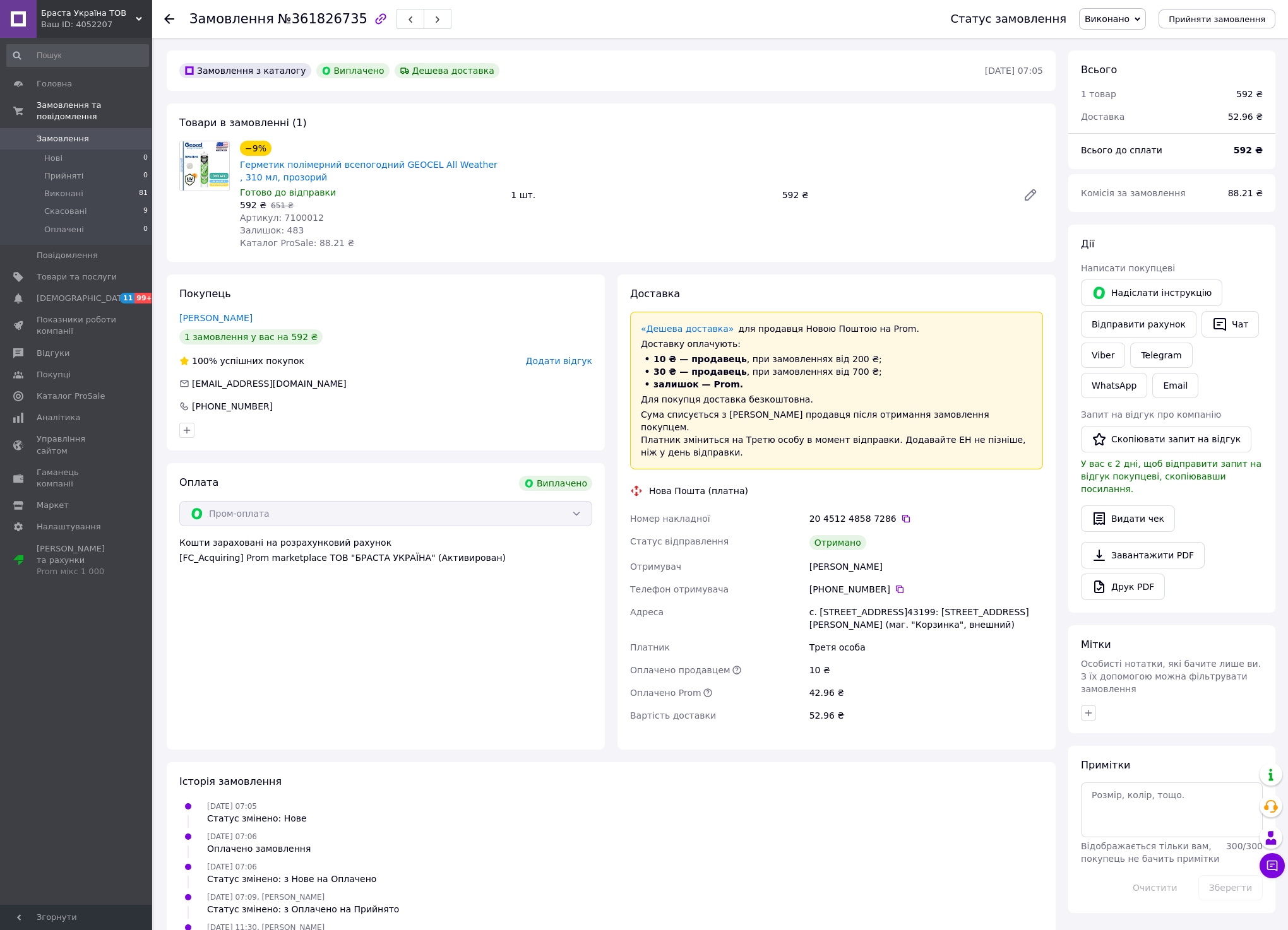
scroll to position [40, 0]
click at [1116, 445] on button "Скопіювати запит на відгук" at bounding box center [1165, 440] width 170 height 27
click at [64, 348] on span "Відгуки" at bounding box center [76, 353] width 80 height 11
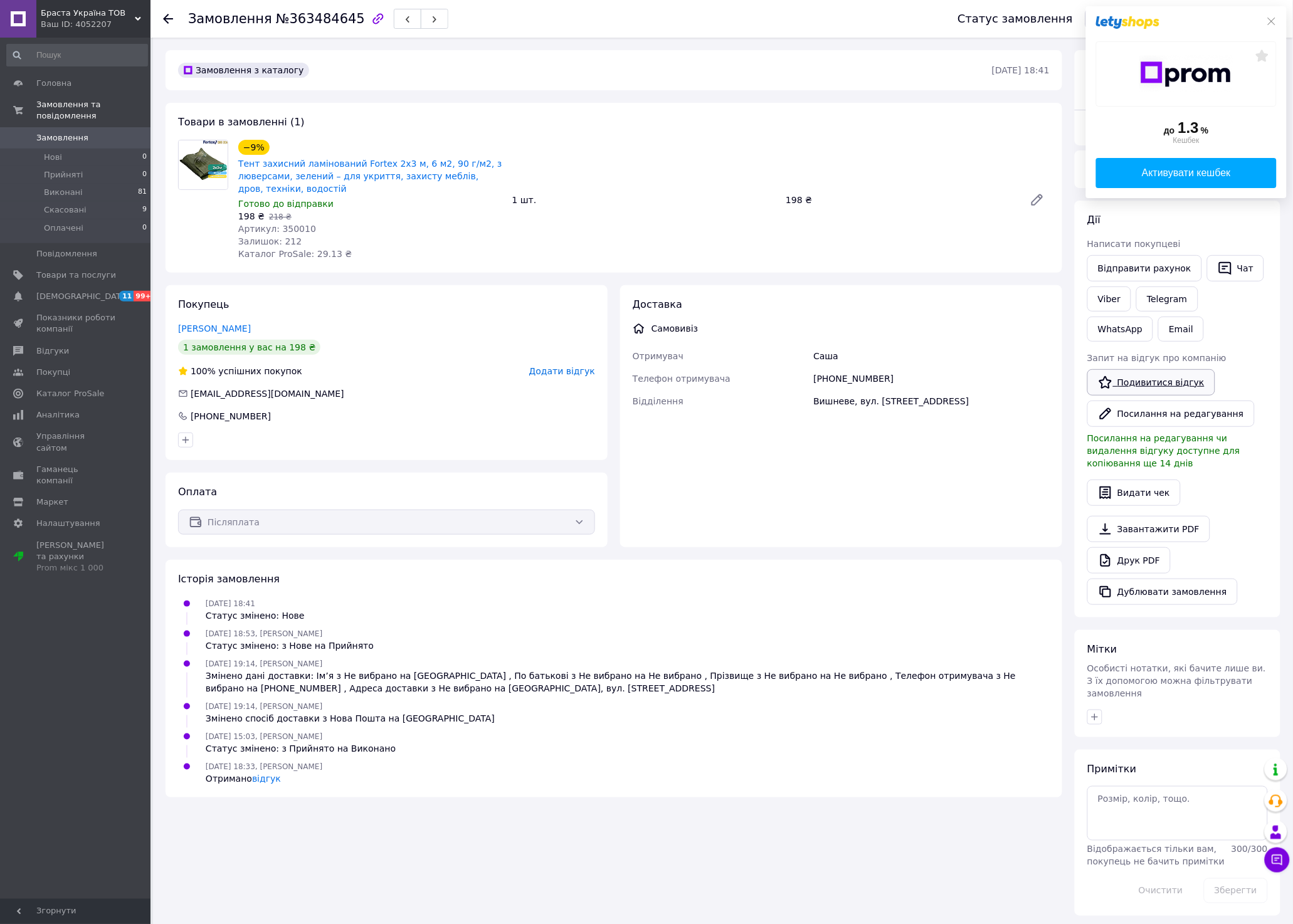
click at [1167, 381] on link "Подивитися відгук" at bounding box center [1152, 383] width 128 height 27
click at [171, 17] on use at bounding box center [167, 19] width 10 height 10
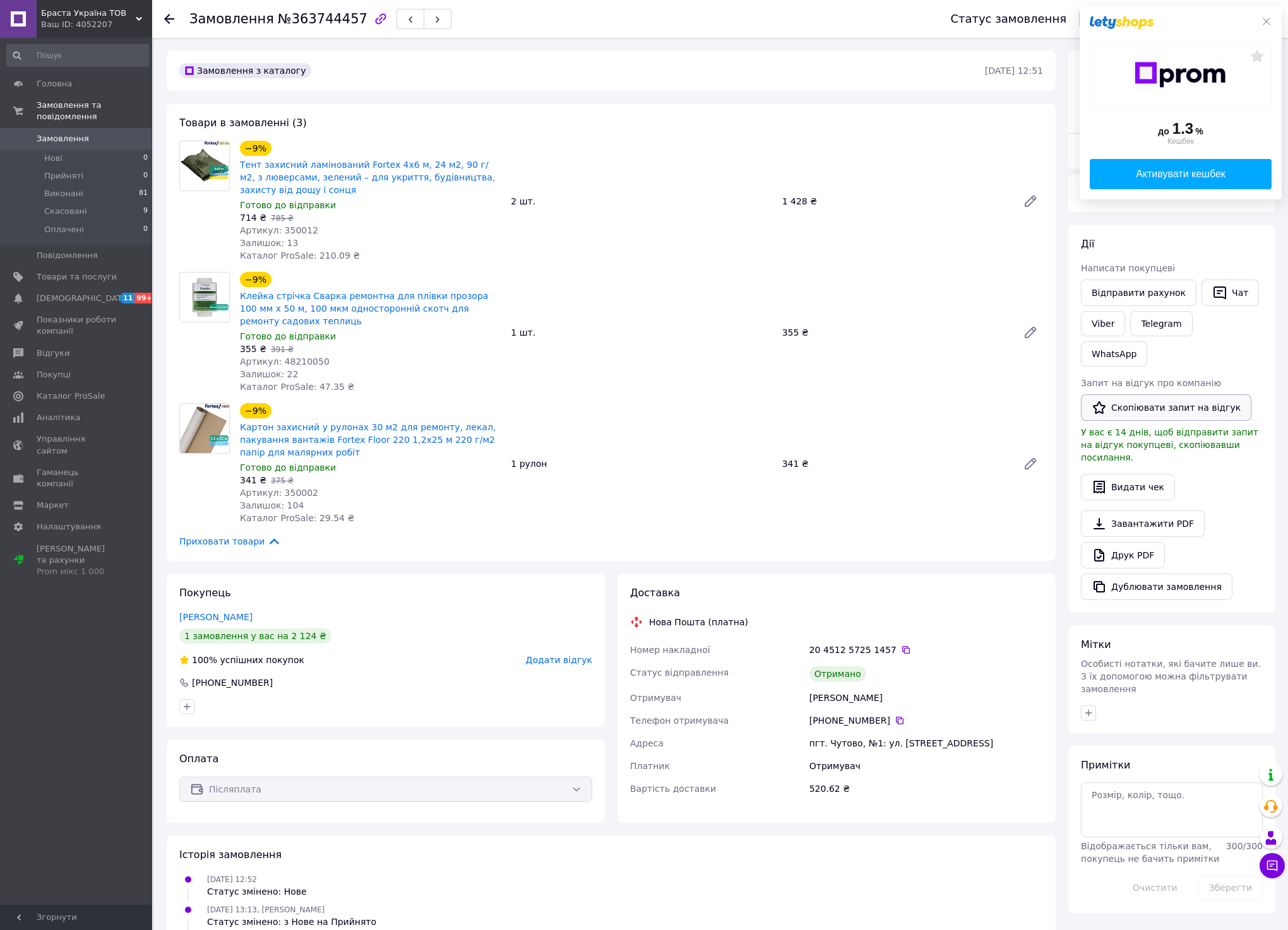
click at [1123, 395] on button "Скопіювати запит на відгук" at bounding box center [1165, 408] width 170 height 27
click at [1263, 19] on icon at bounding box center [1266, 21] width 10 height 10
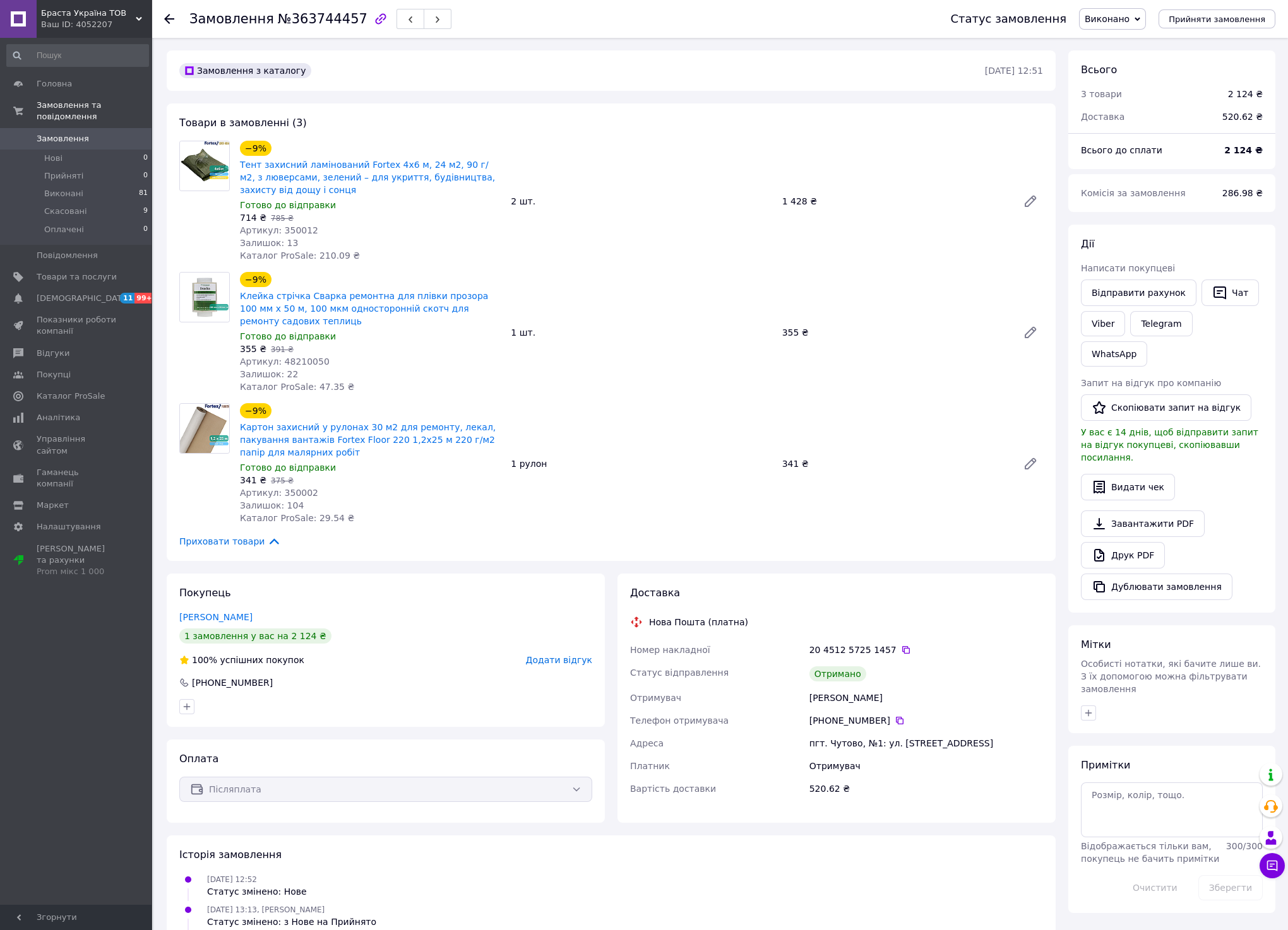
drag, startPoint x: 294, startPoint y: 678, endPoint x: 195, endPoint y: 687, distance: 99.4
click at [195, 687] on div "[PHONE_NUMBER]" at bounding box center [385, 682] width 415 height 13
copy div "[PHONE_NUMBER]"
click at [1127, 395] on button "Скопіювати запит на відгук" at bounding box center [1165, 408] width 170 height 27
drag, startPoint x: 233, startPoint y: 163, endPoint x: 393, endPoint y: 154, distance: 160.3
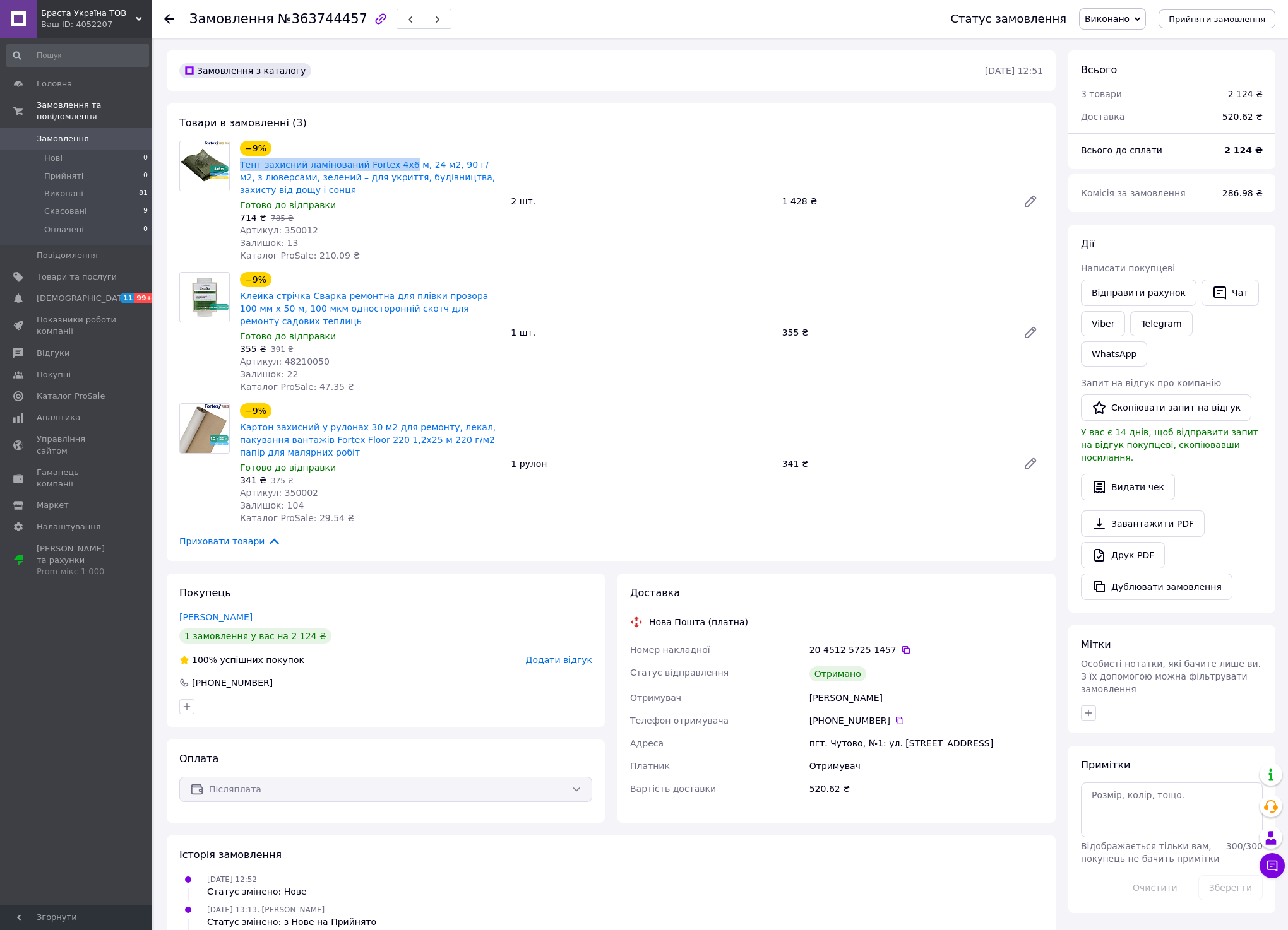
click at [393, 154] on div "−9% Тент захисний ламінований Fortex 4х6 м, 24 м2, 90 г/м2, з люверсами, зелени…" at bounding box center [370, 202] width 271 height 127
copy link "Тент захисний ламінований Fortex 4х6"
click at [168, 17] on icon at bounding box center [169, 19] width 10 height 10
